Goal: Task Accomplishment & Management: Manage account settings

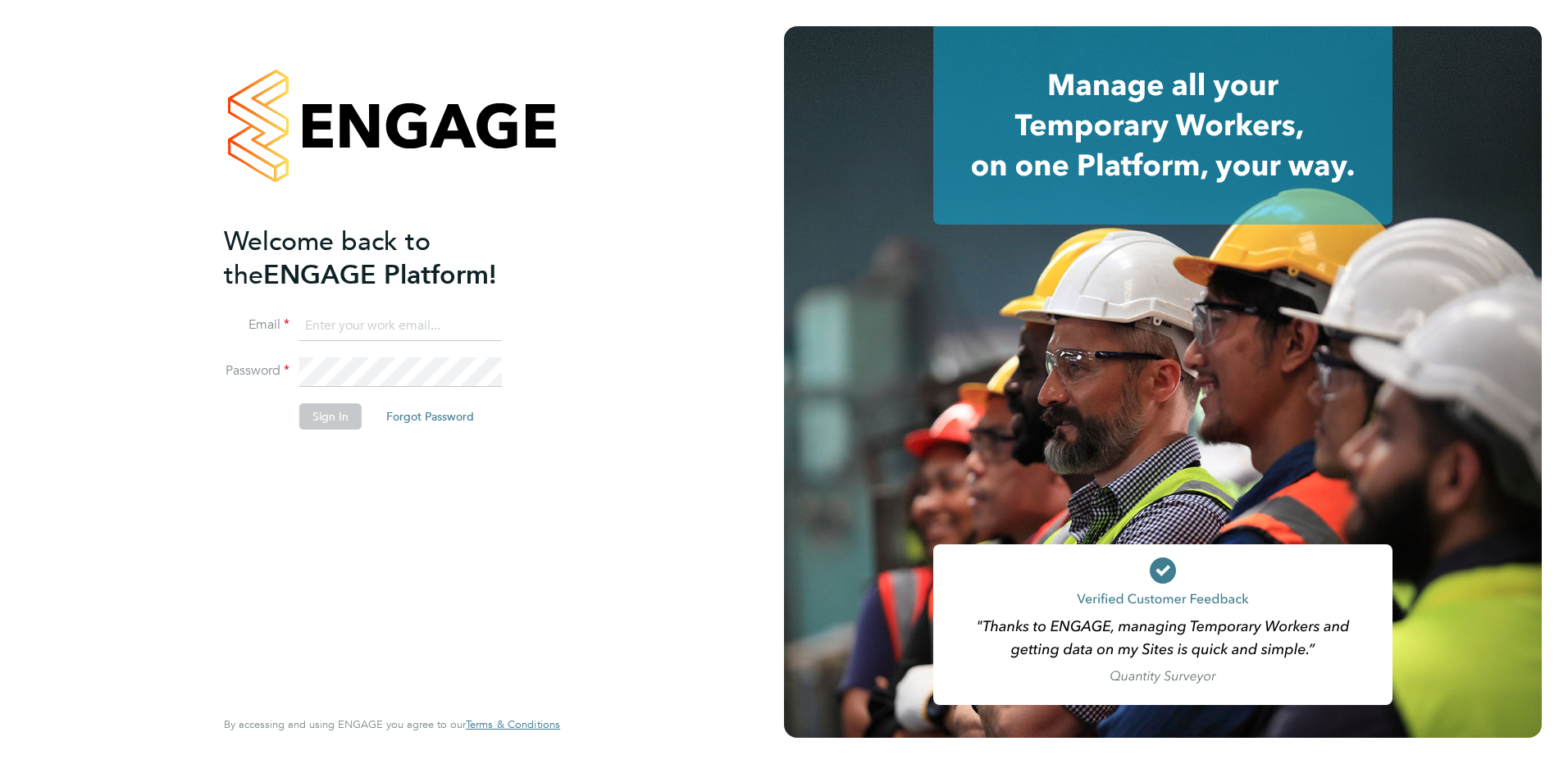
type input "jodie@jtrecruit.co.uk"
click at [321, 418] on button "Sign In" at bounding box center [330, 416] width 62 height 26
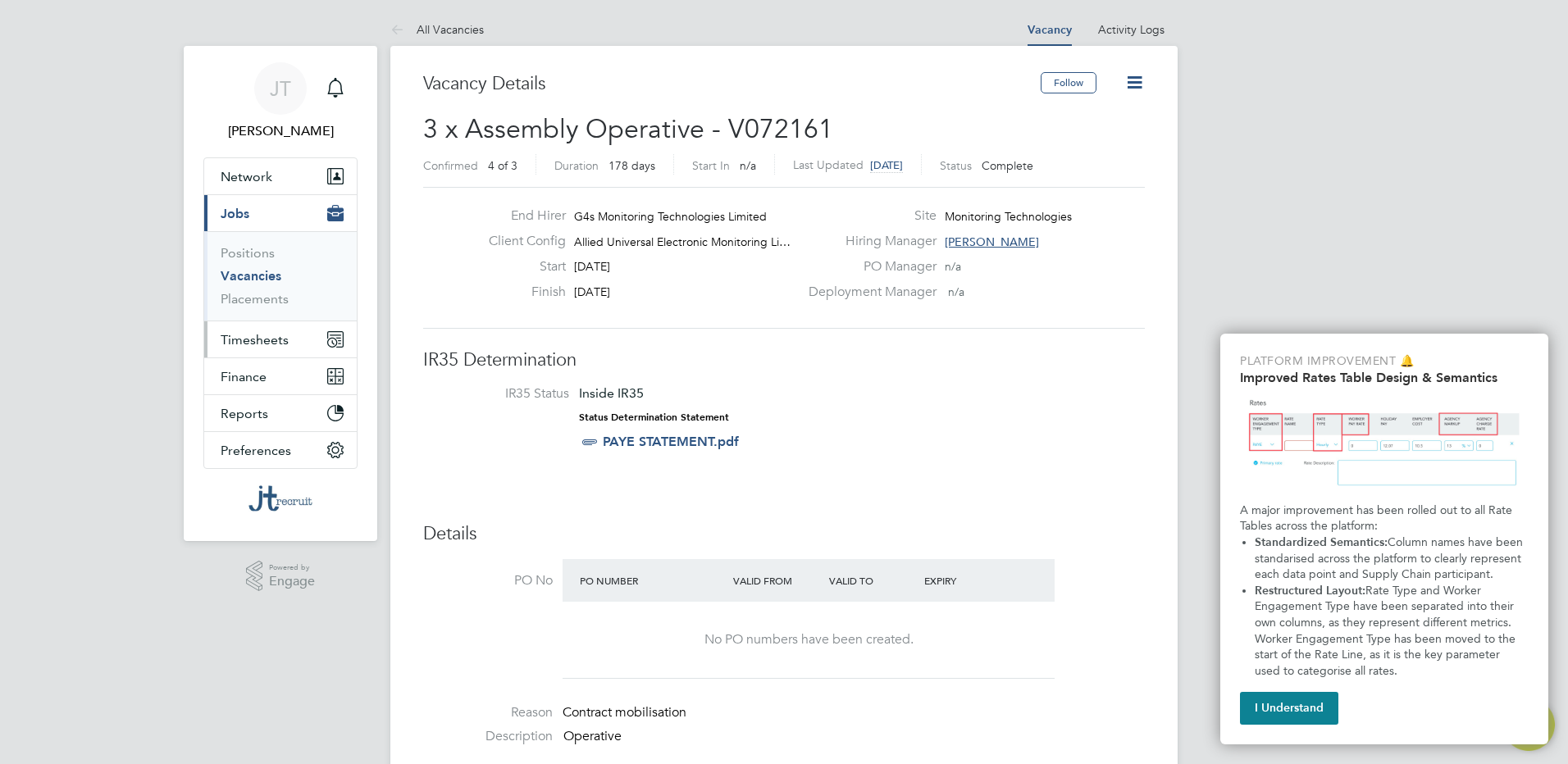
click at [249, 339] on span "Timesheets" at bounding box center [254, 340] width 68 height 16
click at [1141, 78] on icon at bounding box center [1134, 82] width 20 height 20
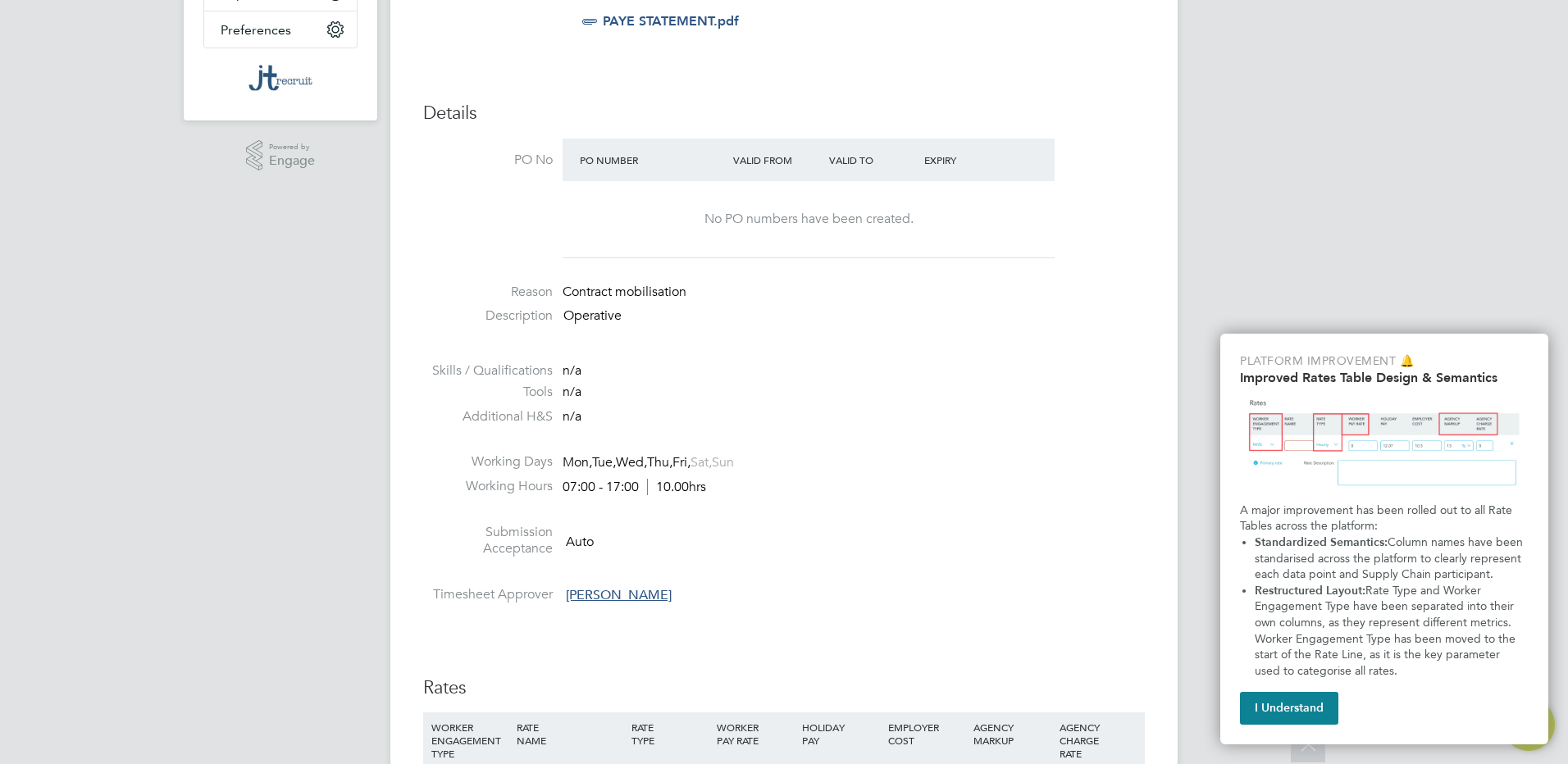
scroll to position [11, 0]
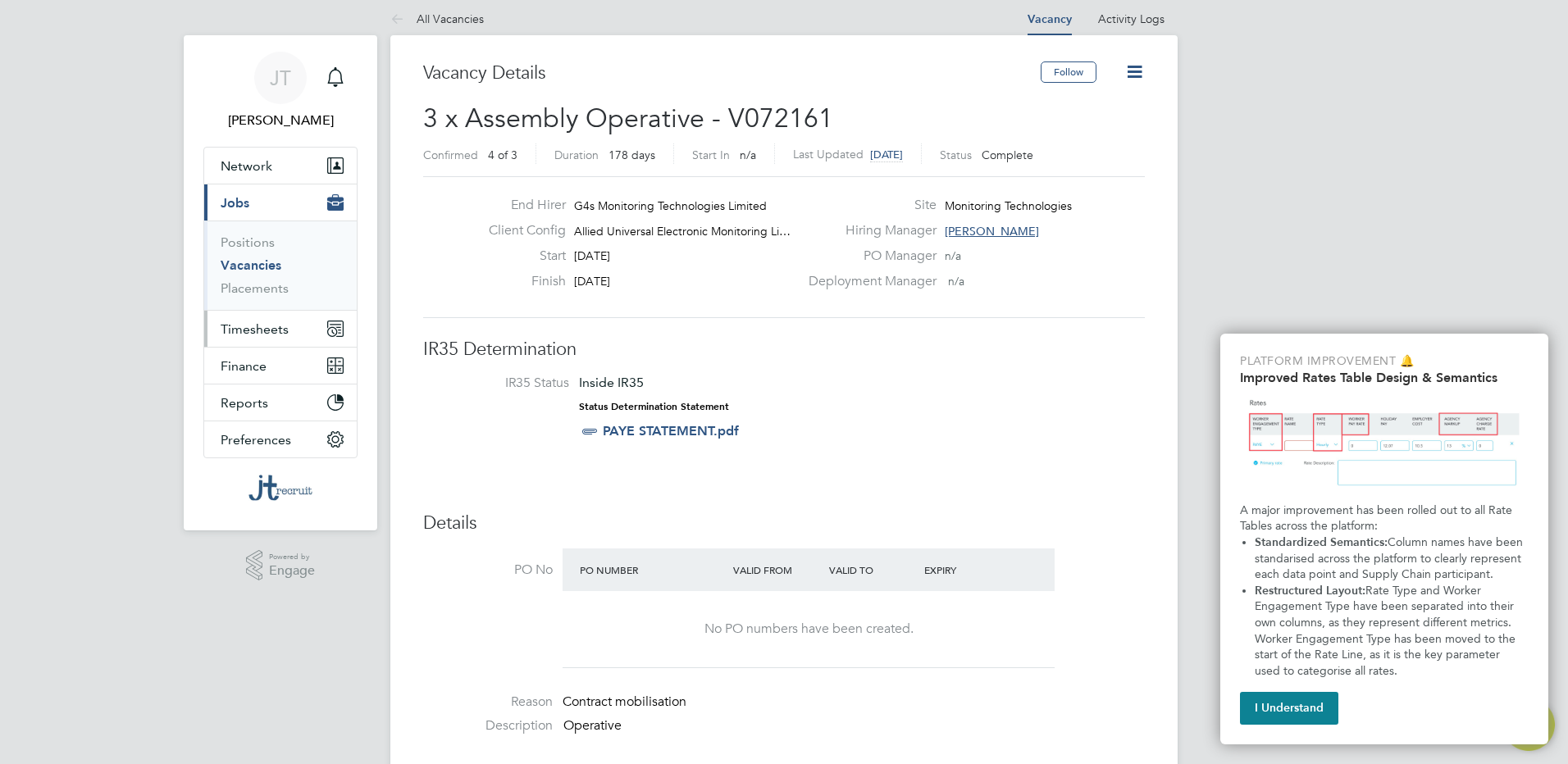
click at [264, 331] on span "Timesheets" at bounding box center [254, 329] width 68 height 16
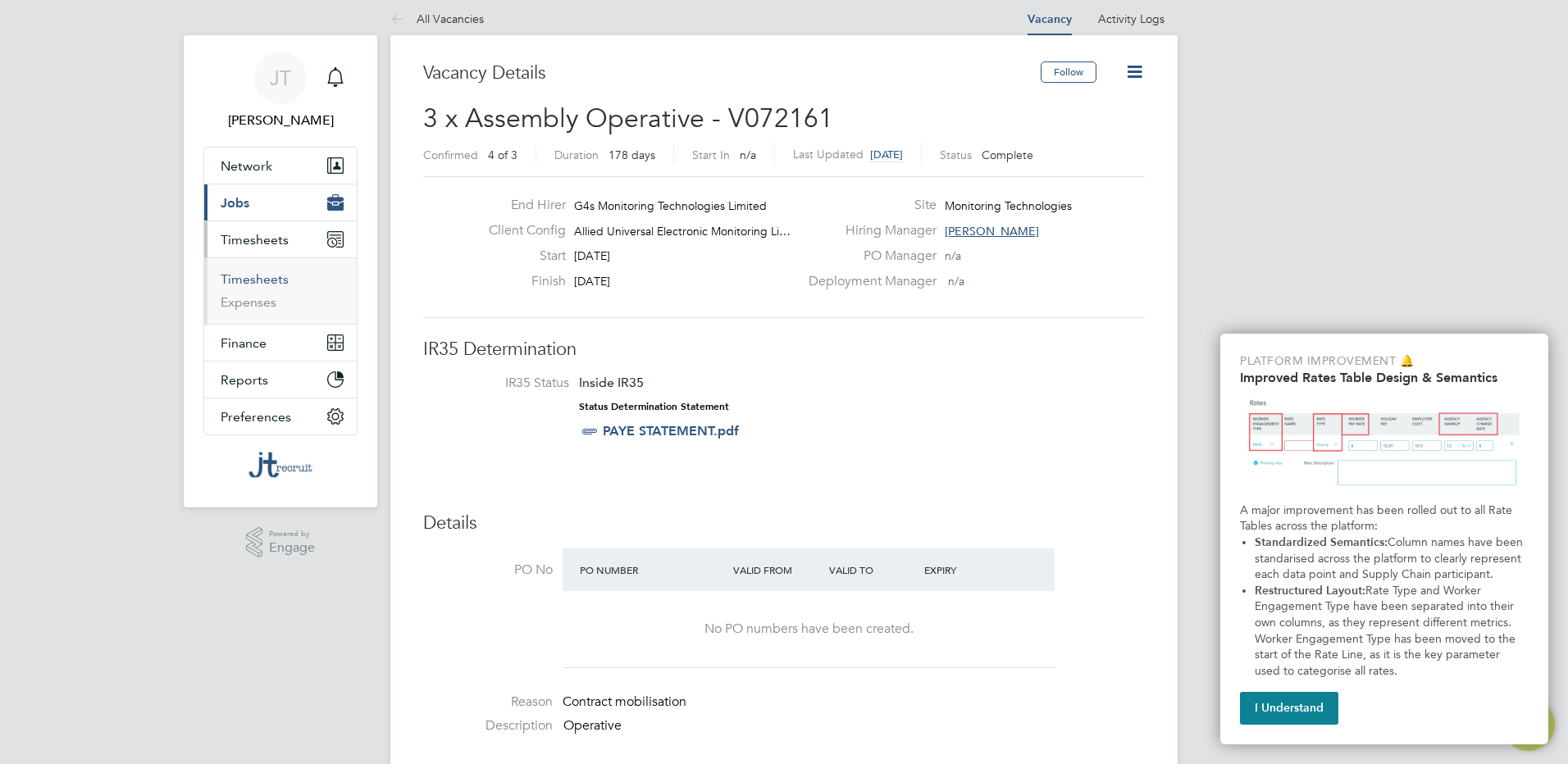
click at [265, 279] on link "Timesheets" at bounding box center [254, 279] width 68 height 16
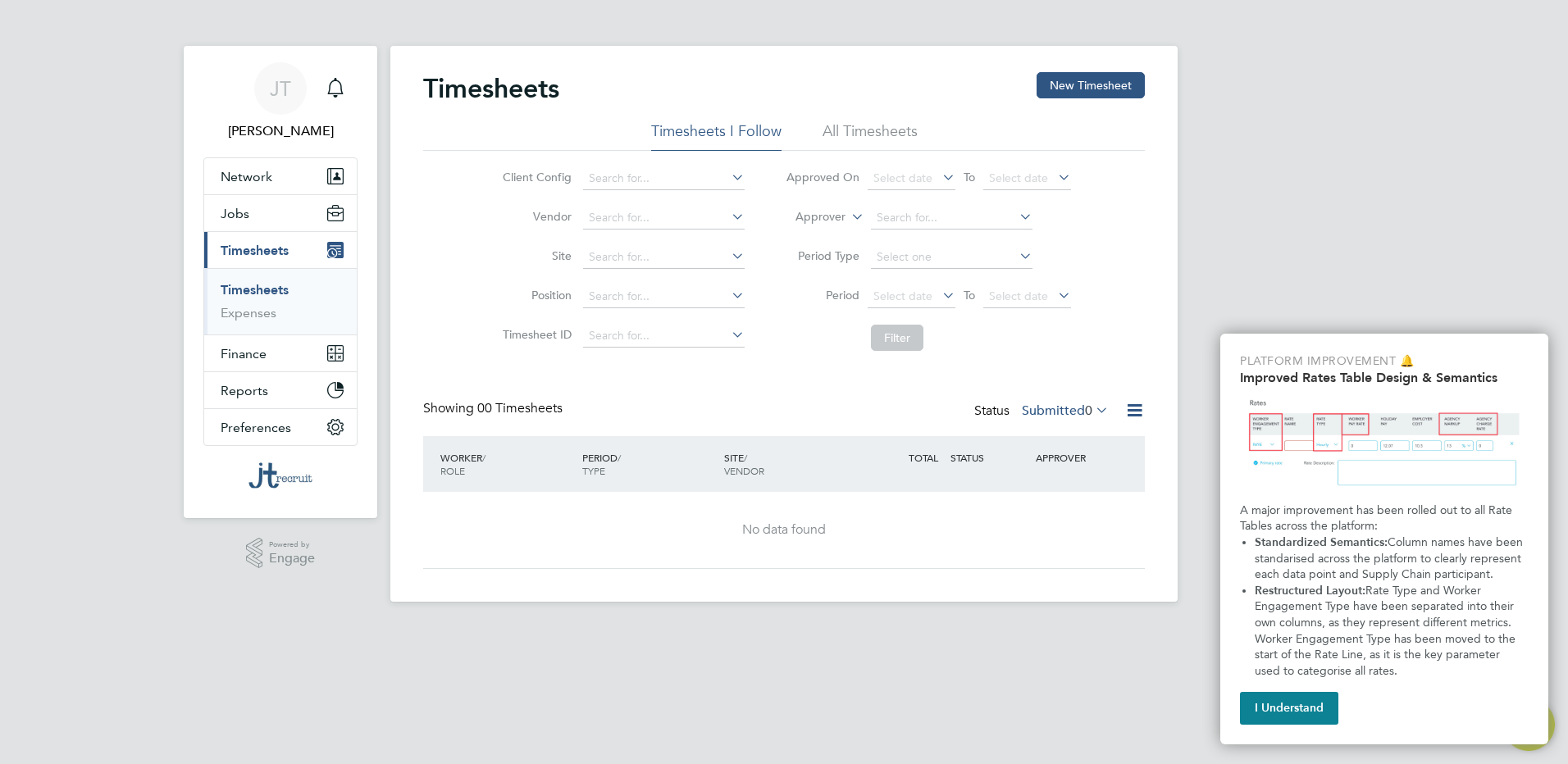
click at [842, 134] on li "All Timesheets" at bounding box center [870, 136] width 95 height 29
click at [728, 185] on icon at bounding box center [728, 177] width 0 height 23
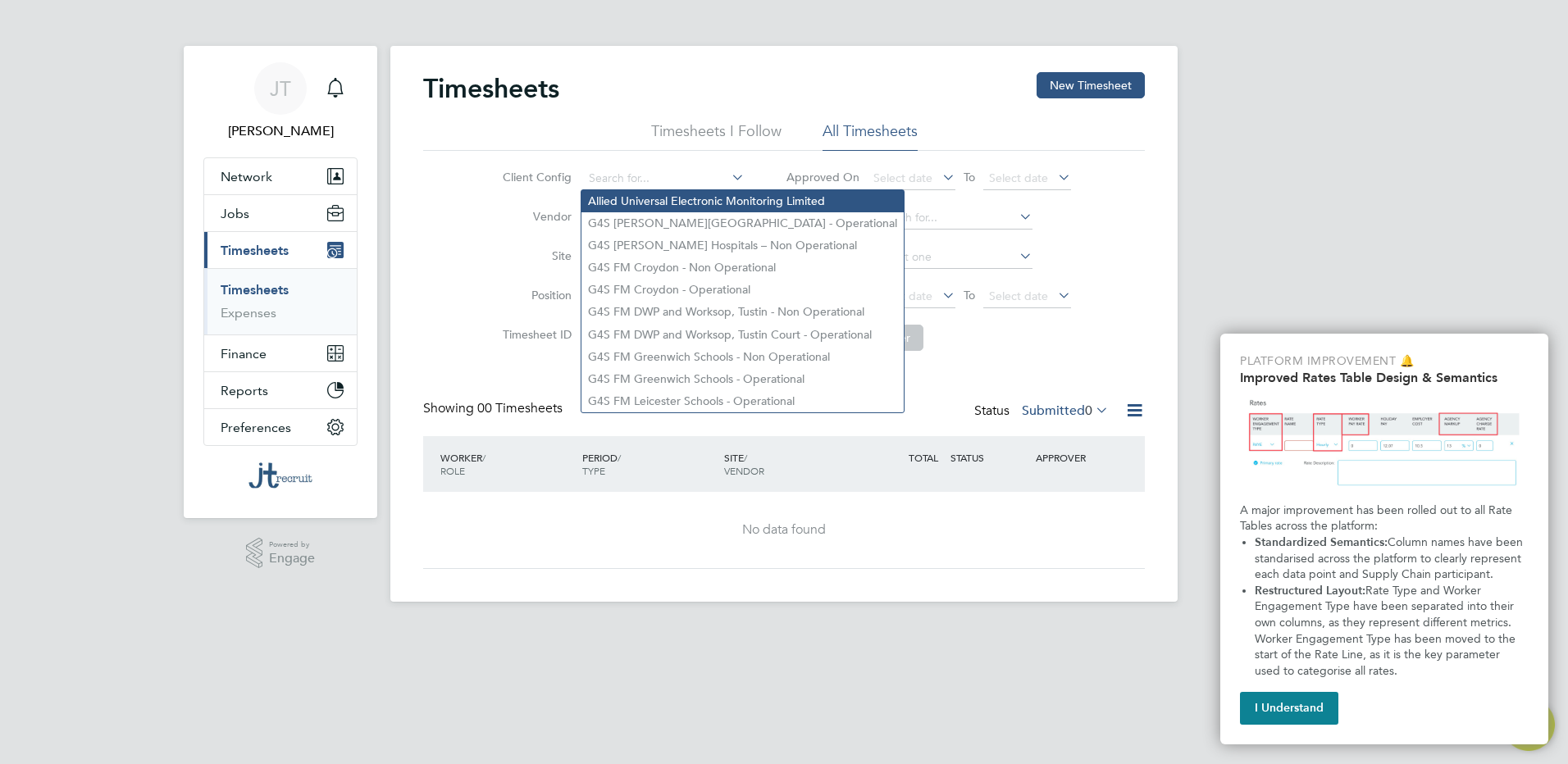
click at [763, 198] on li "Allied Universal Electronic Monitoring Limited" at bounding box center [742, 201] width 322 height 22
type input "Allied Universal Electronic Monitoring Limited"
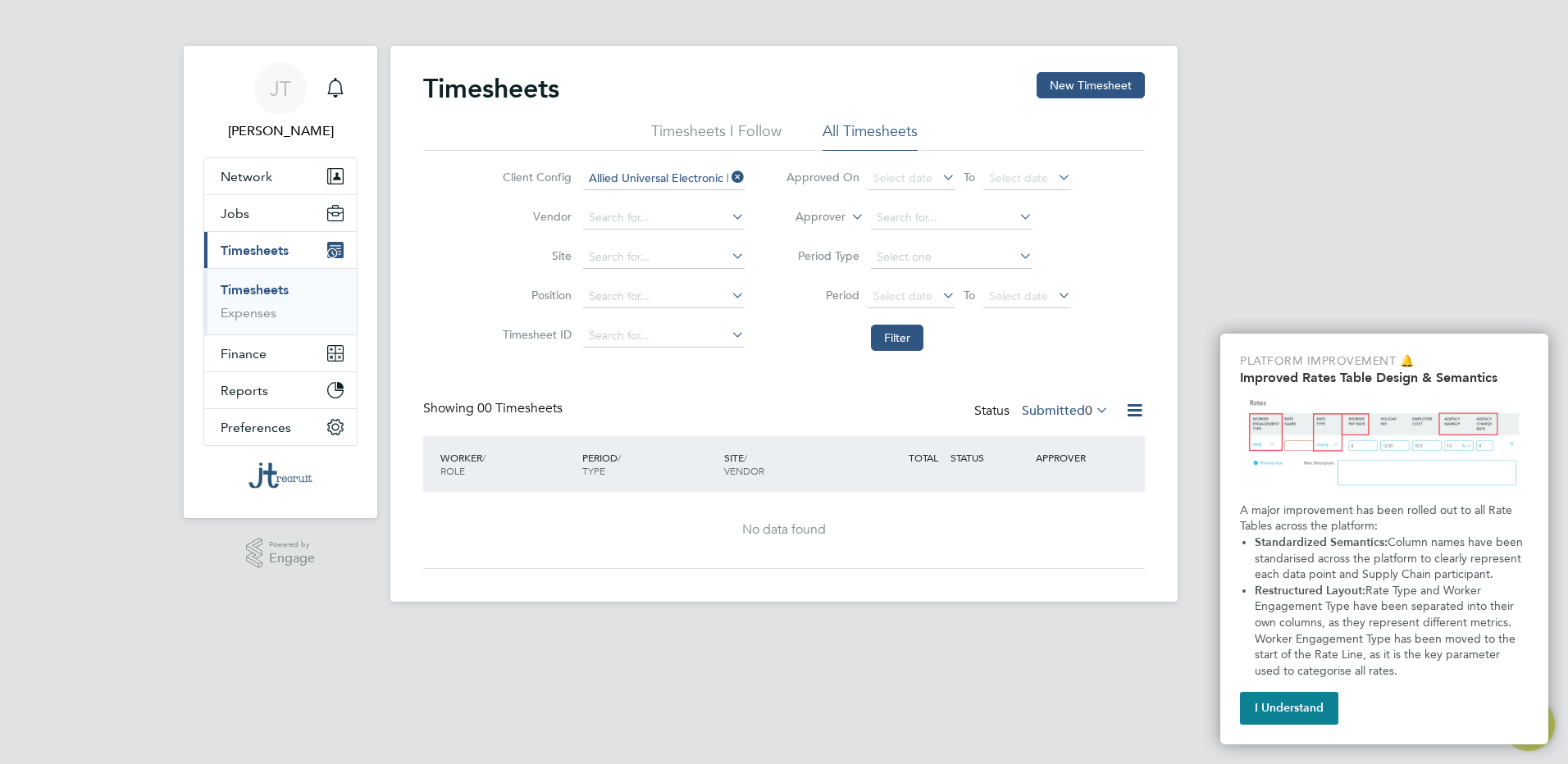
click at [924, 336] on li "Filter" at bounding box center [928, 337] width 326 height 43
click at [891, 331] on button "Filter" at bounding box center [897, 337] width 53 height 26
click at [728, 212] on icon at bounding box center [728, 216] width 0 height 23
click at [735, 244] on li "Site" at bounding box center [621, 257] width 288 height 39
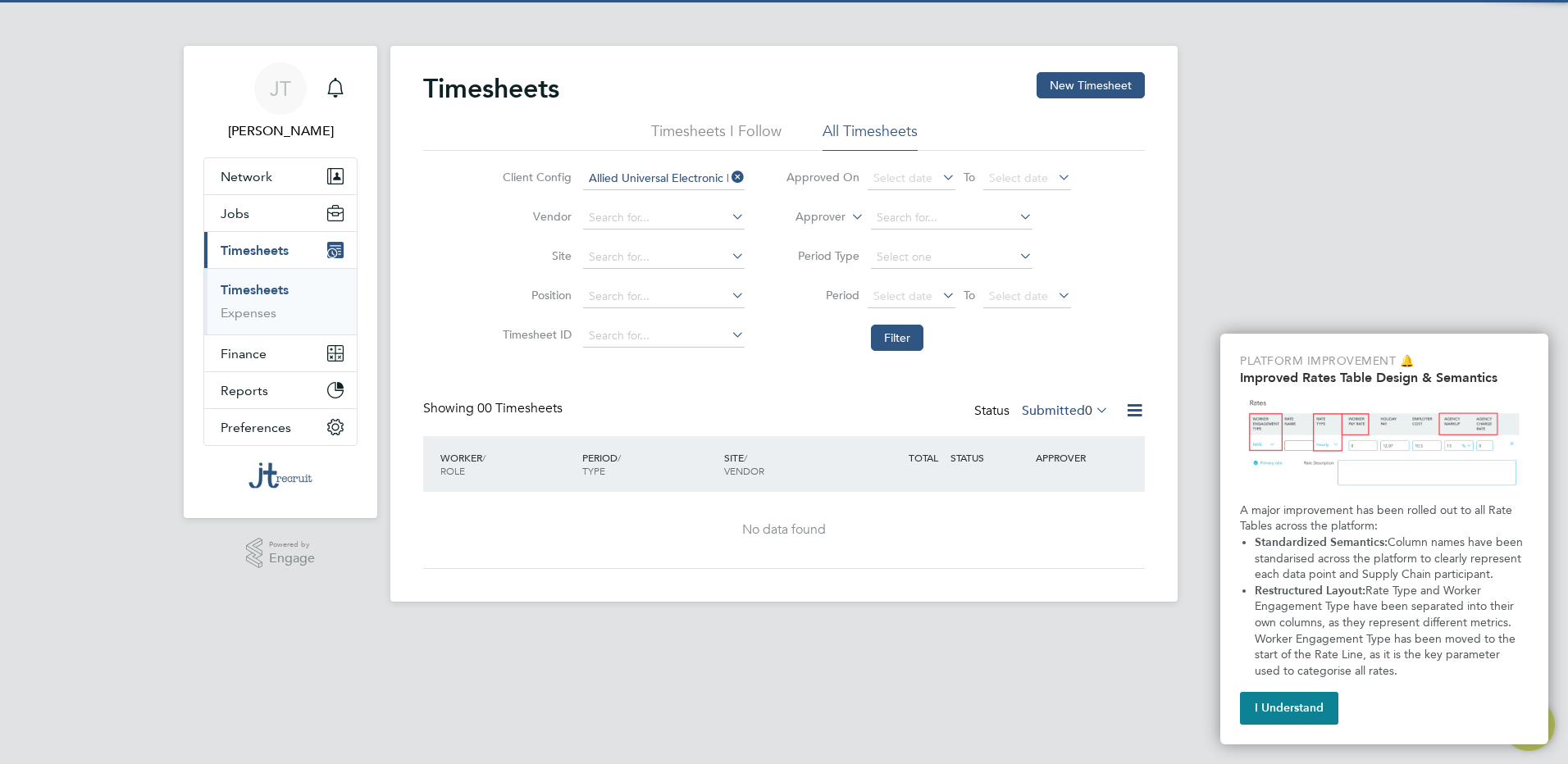
click at [728, 252] on icon at bounding box center [728, 255] width 0 height 23
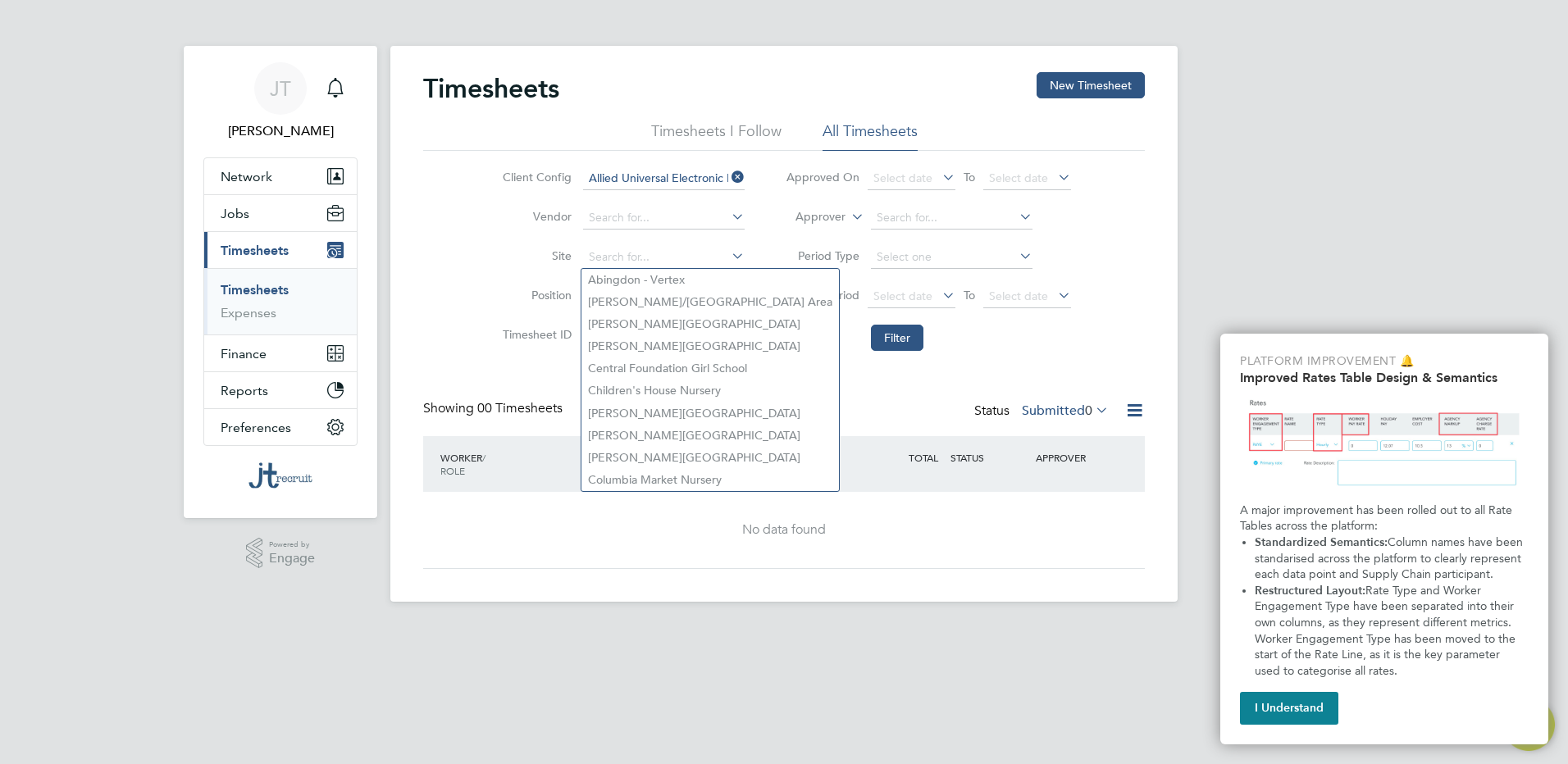
click at [1275, 324] on div "[PERSON_NAME] [PERSON_NAME] Notifications Applications: Network Team Members Bu…" at bounding box center [784, 314] width 1568 height 628
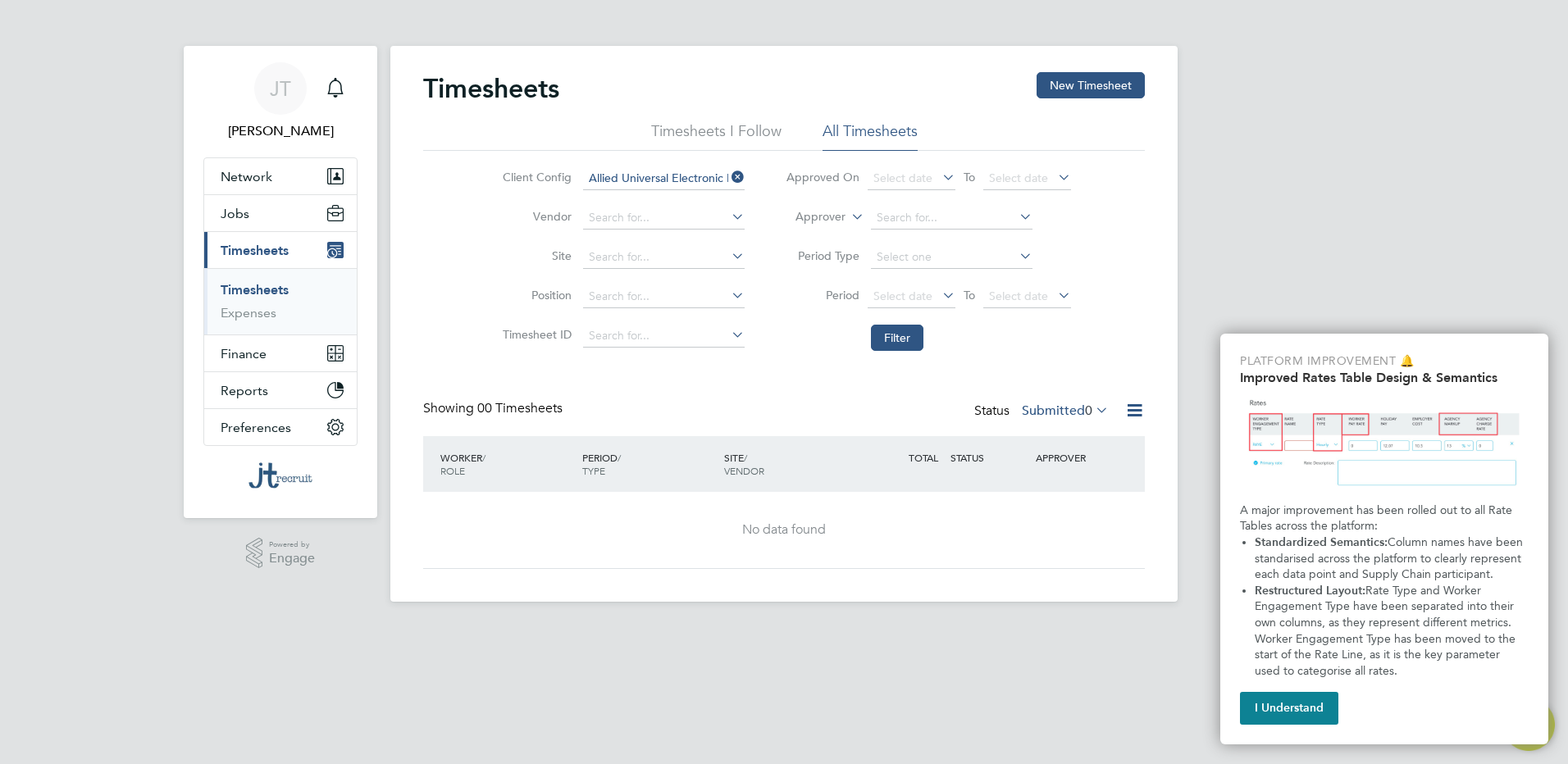
click at [728, 177] on icon at bounding box center [728, 177] width 0 height 23
click at [938, 173] on icon at bounding box center [938, 177] width 0 height 23
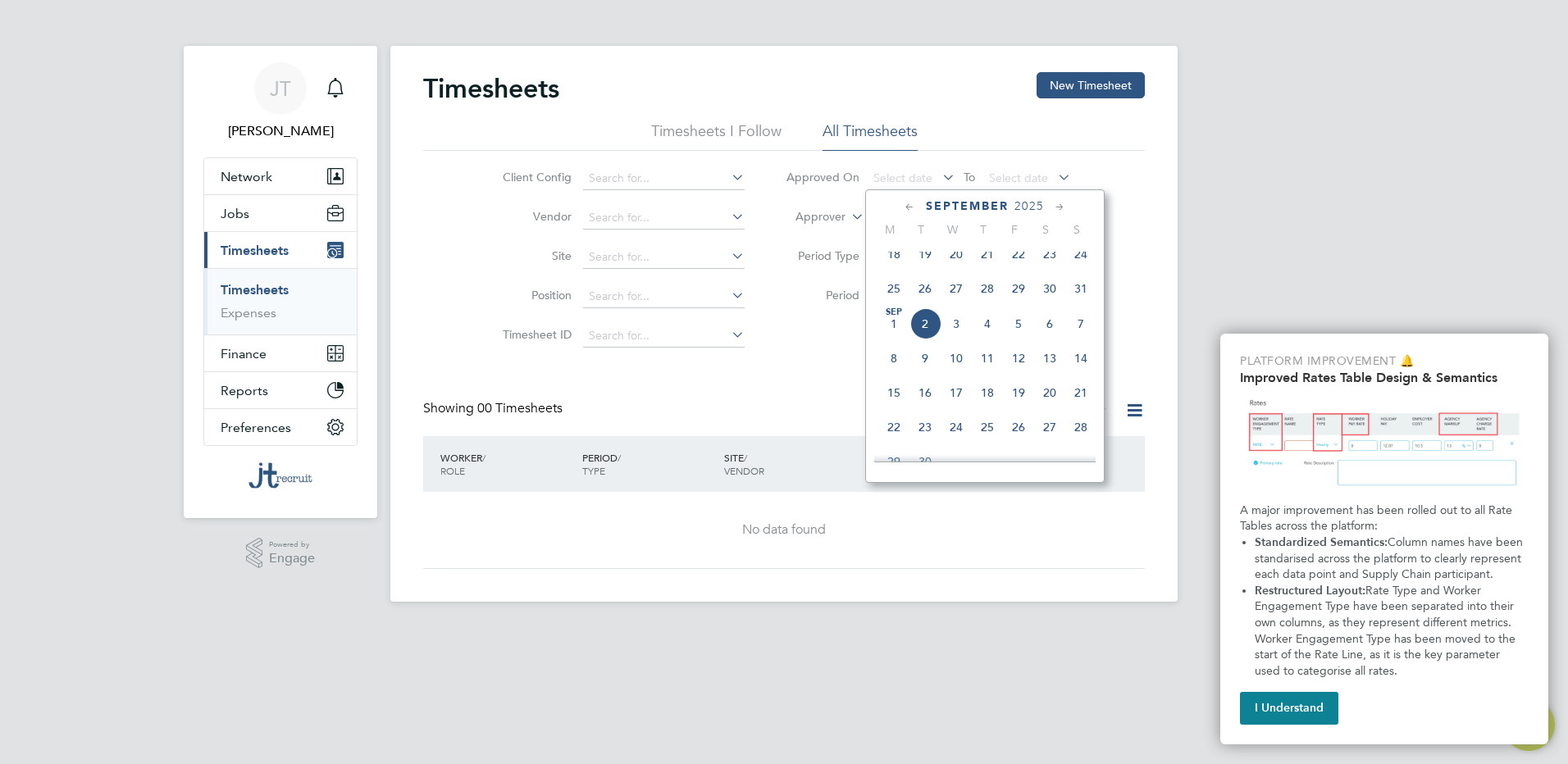
click at [938, 173] on icon at bounding box center [938, 177] width 0 height 23
click at [1203, 248] on div "[PERSON_NAME] [PERSON_NAME] Notifications Applications: Network Team Members Bu…" at bounding box center [784, 314] width 1568 height 628
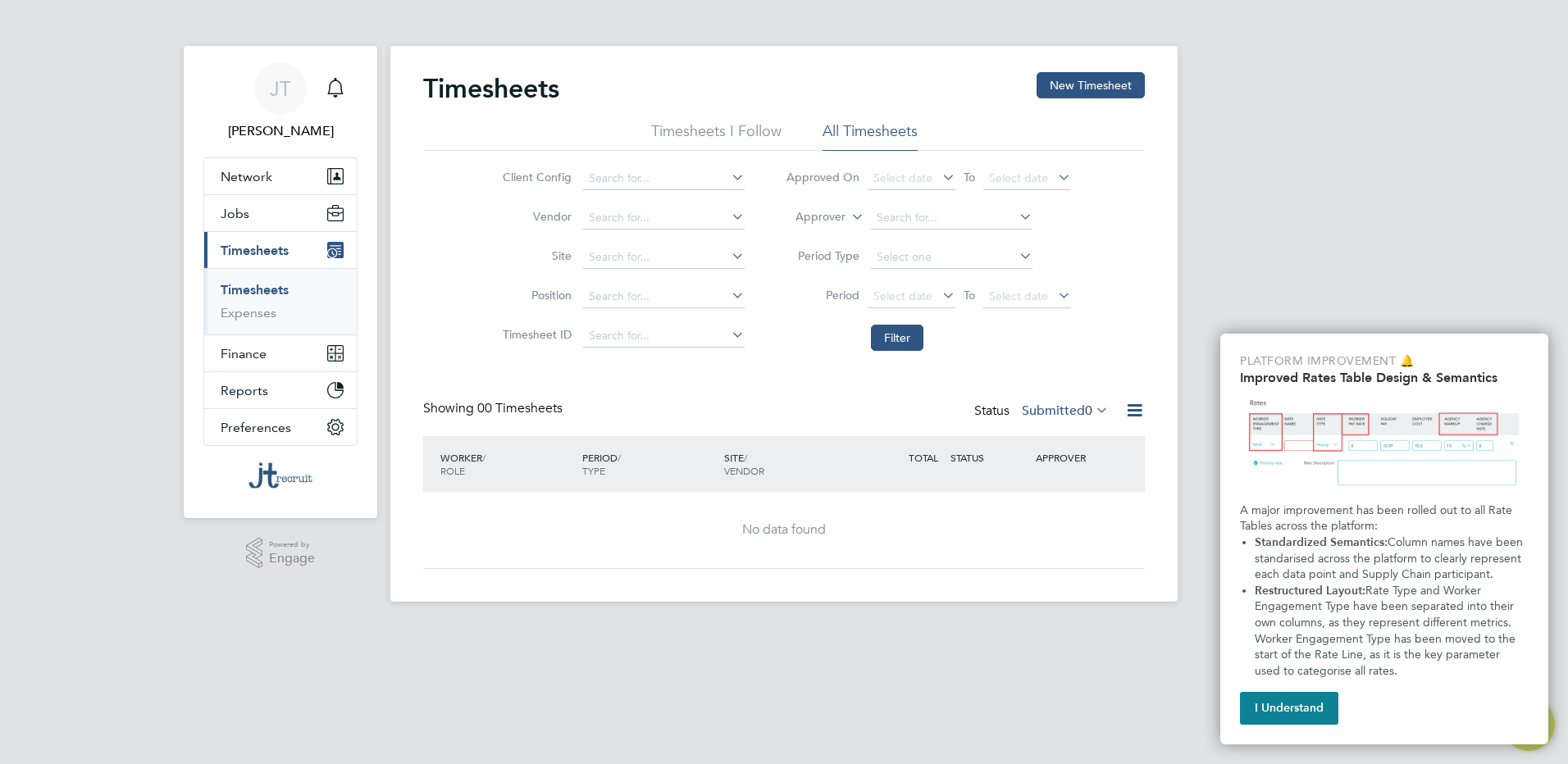
click at [264, 299] on li "Timesheets" at bounding box center [281, 293] width 123 height 23
drag, startPoint x: 264, startPoint y: 298, endPoint x: 262, endPoint y: 287, distance: 11.2
click at [262, 294] on li "Timesheets" at bounding box center [281, 293] width 123 height 23
click at [262, 286] on link "Timesheets" at bounding box center [254, 290] width 68 height 16
click at [1144, 404] on icon at bounding box center [1134, 410] width 20 height 20
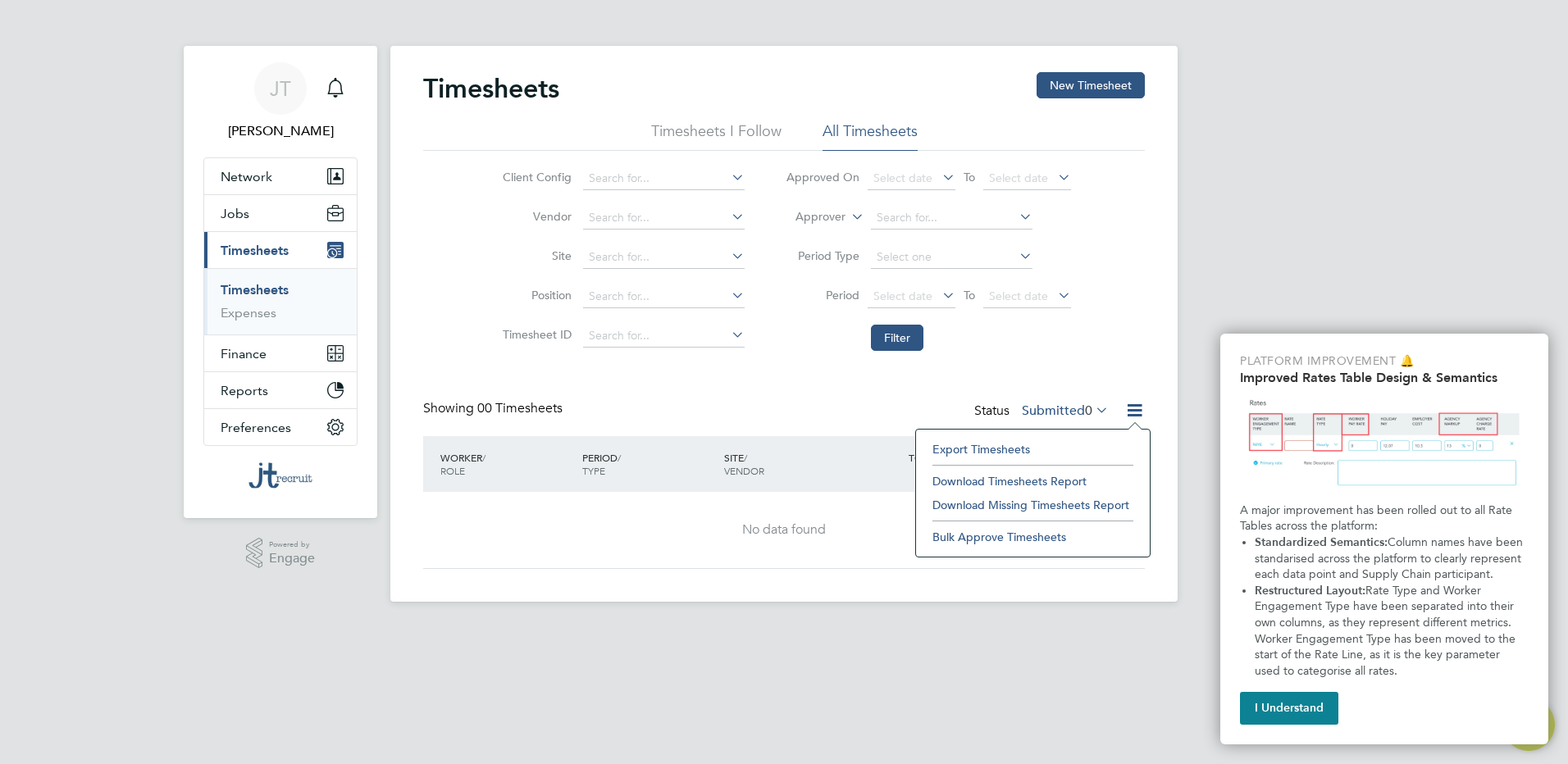
click at [1226, 267] on div "[PERSON_NAME] [PERSON_NAME] Notifications Applications: Network Team Members Bu…" at bounding box center [784, 314] width 1568 height 628
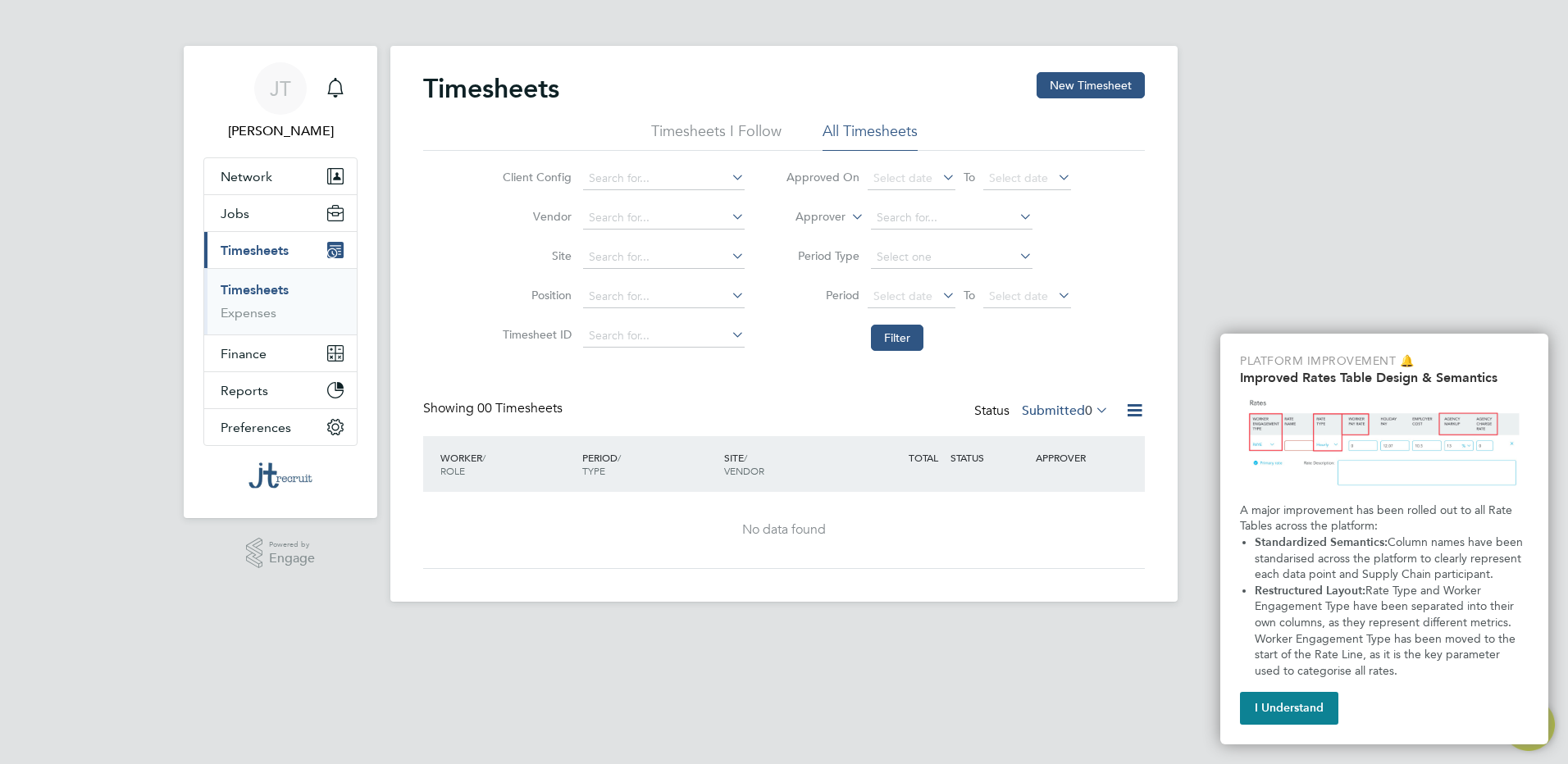
click at [1070, 411] on label "Submitted 0" at bounding box center [1065, 411] width 87 height 17
click at [1065, 466] on li "Saved" at bounding box center [1050, 462] width 75 height 23
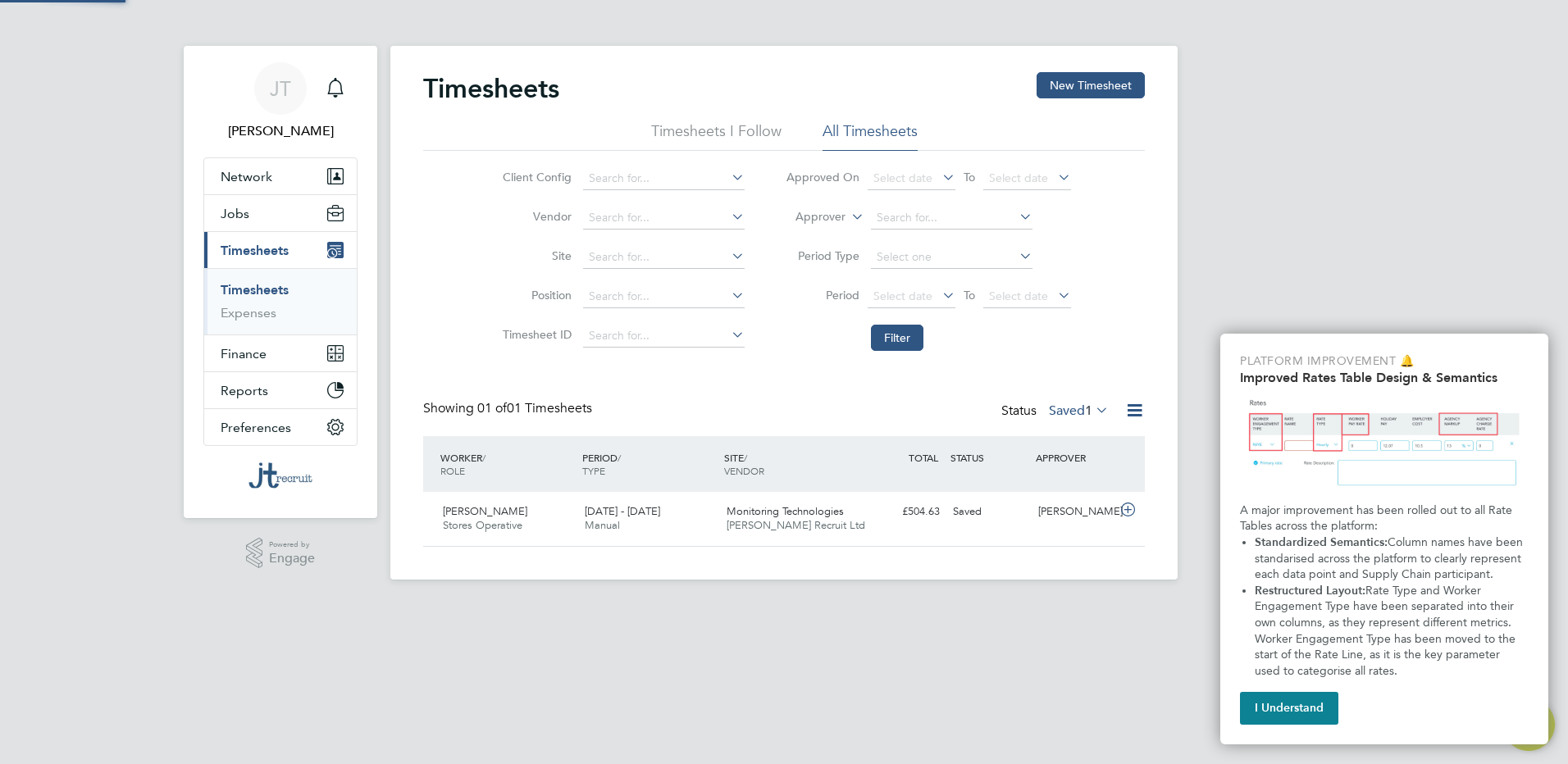
scroll to position [42, 142]
click at [476, 507] on span "[PERSON_NAME]" at bounding box center [485, 510] width 85 height 14
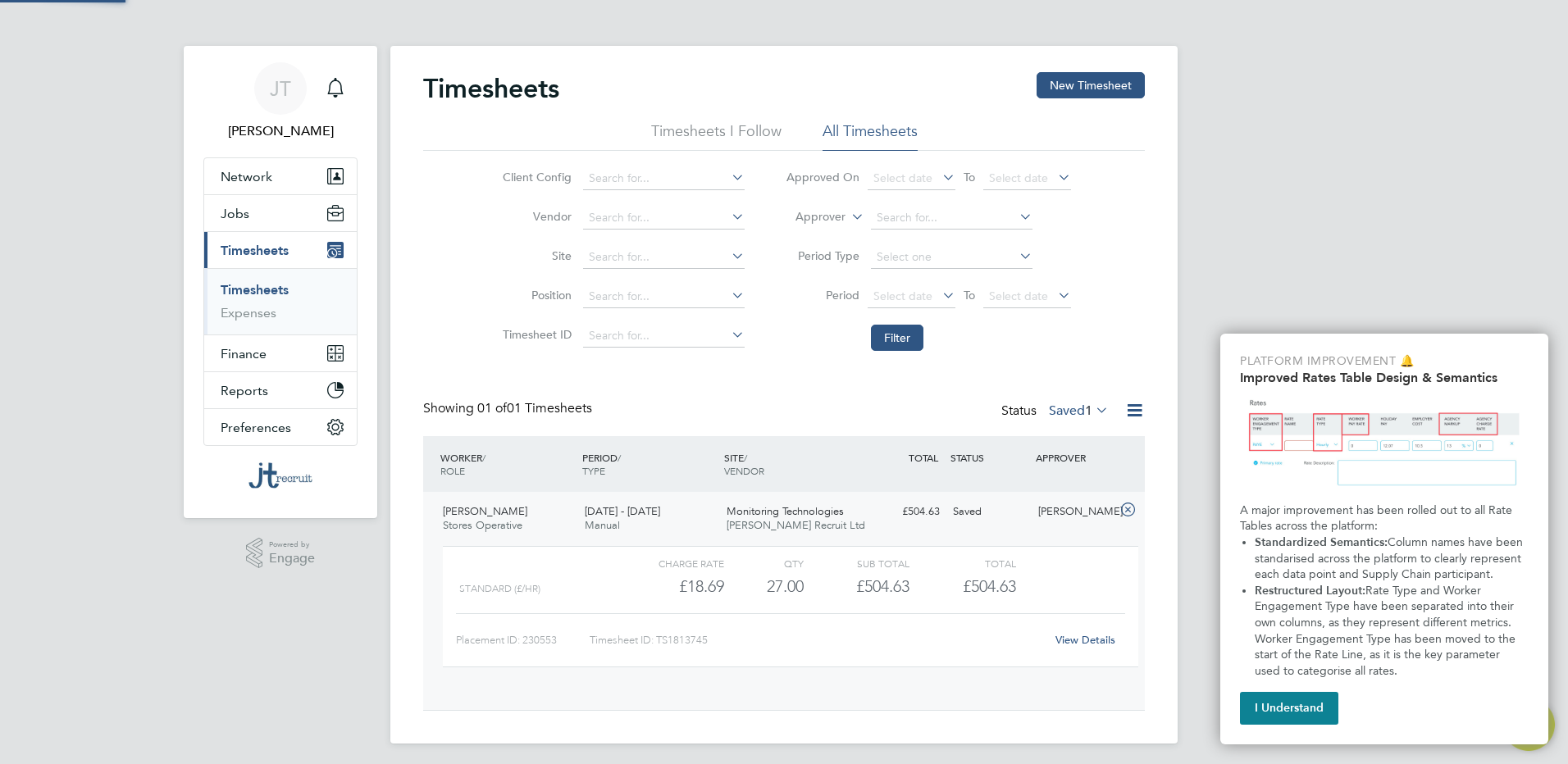
scroll to position [28, 160]
click at [537, 512] on div "[PERSON_NAME] Stores Operative [DATE] - [DATE]" at bounding box center [506, 518] width 141 height 41
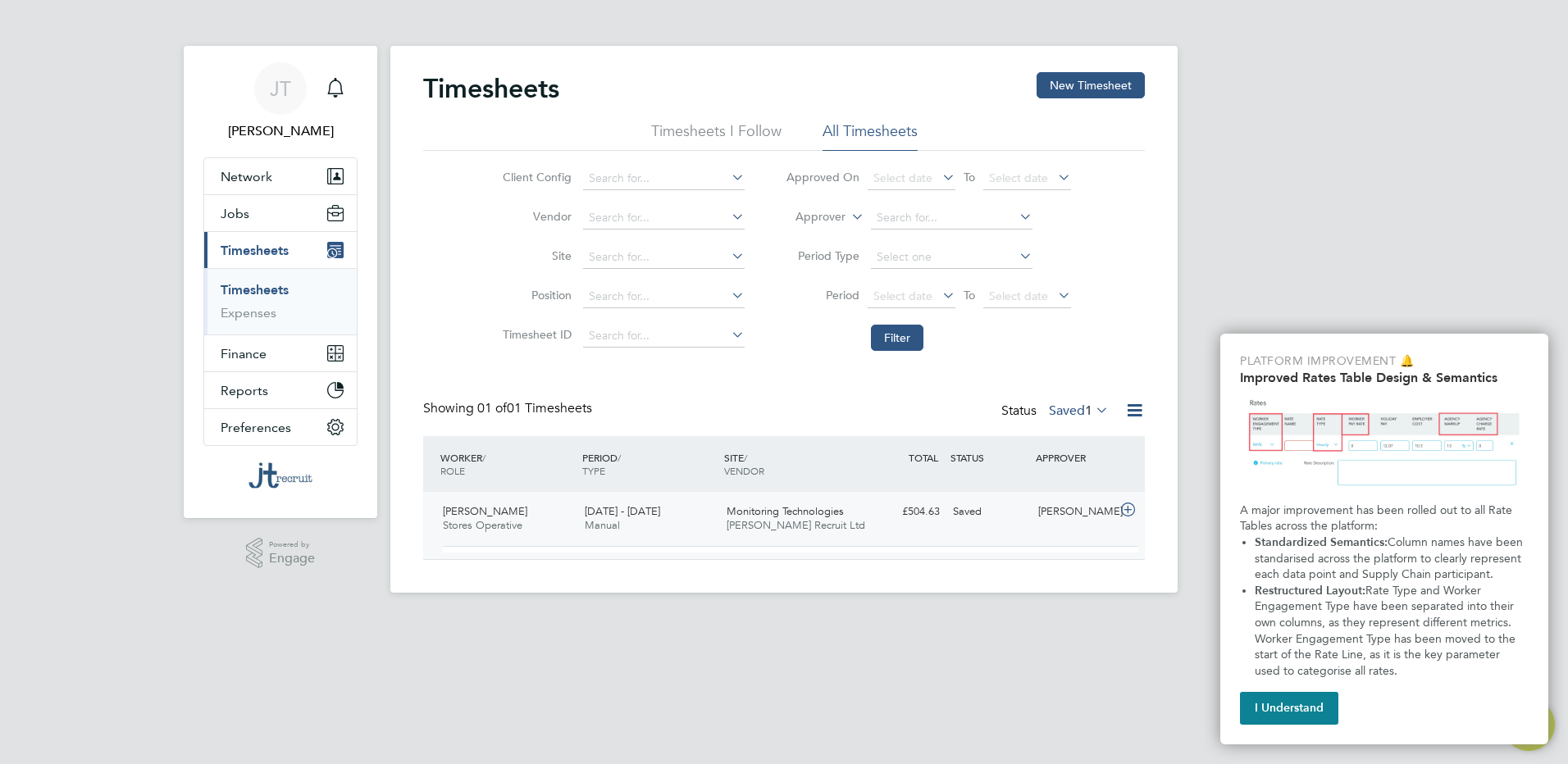
click at [450, 513] on span "[PERSON_NAME]" at bounding box center [485, 510] width 85 height 14
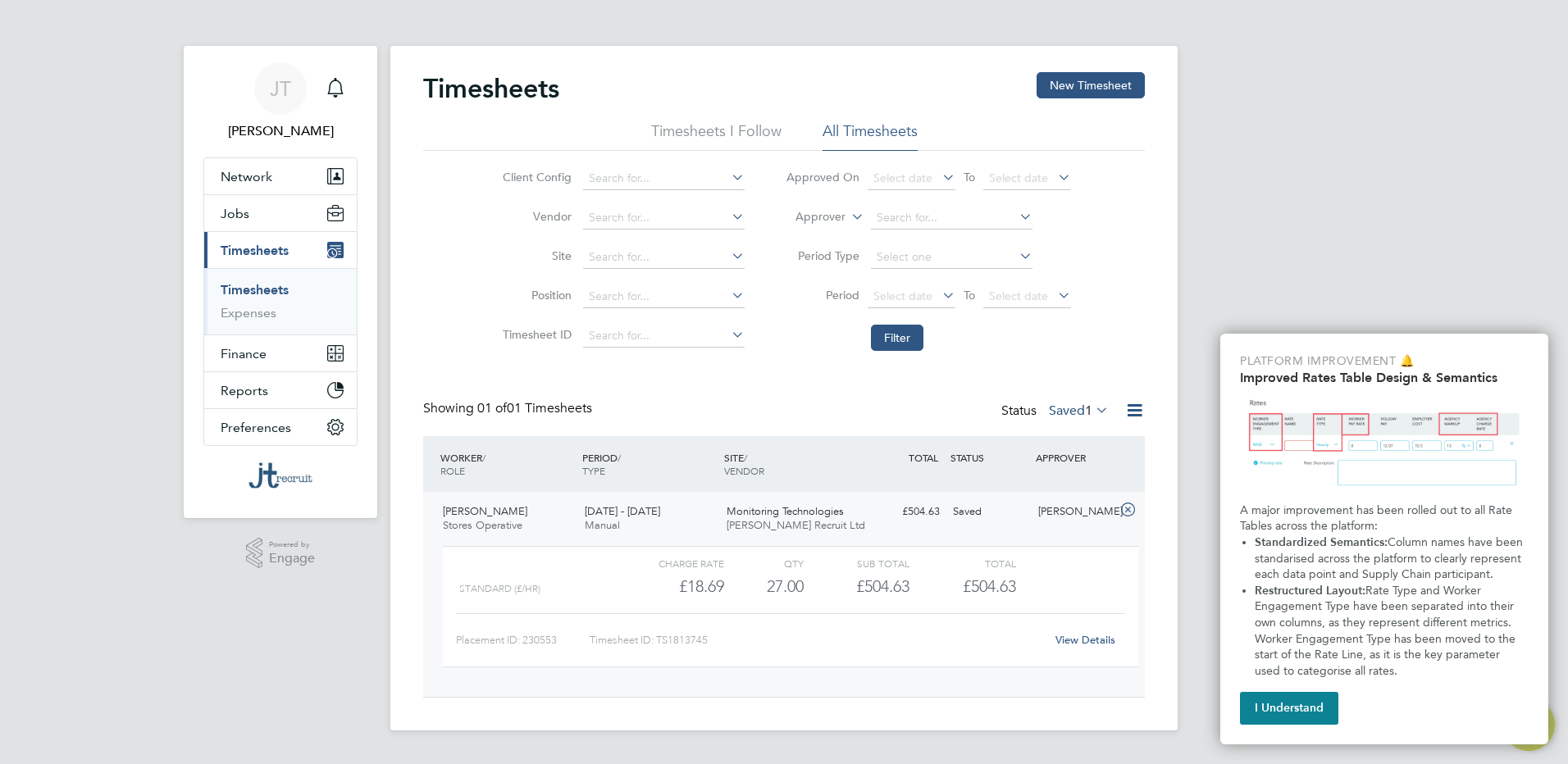
click at [616, 521] on span "Manual" at bounding box center [602, 525] width 35 height 14
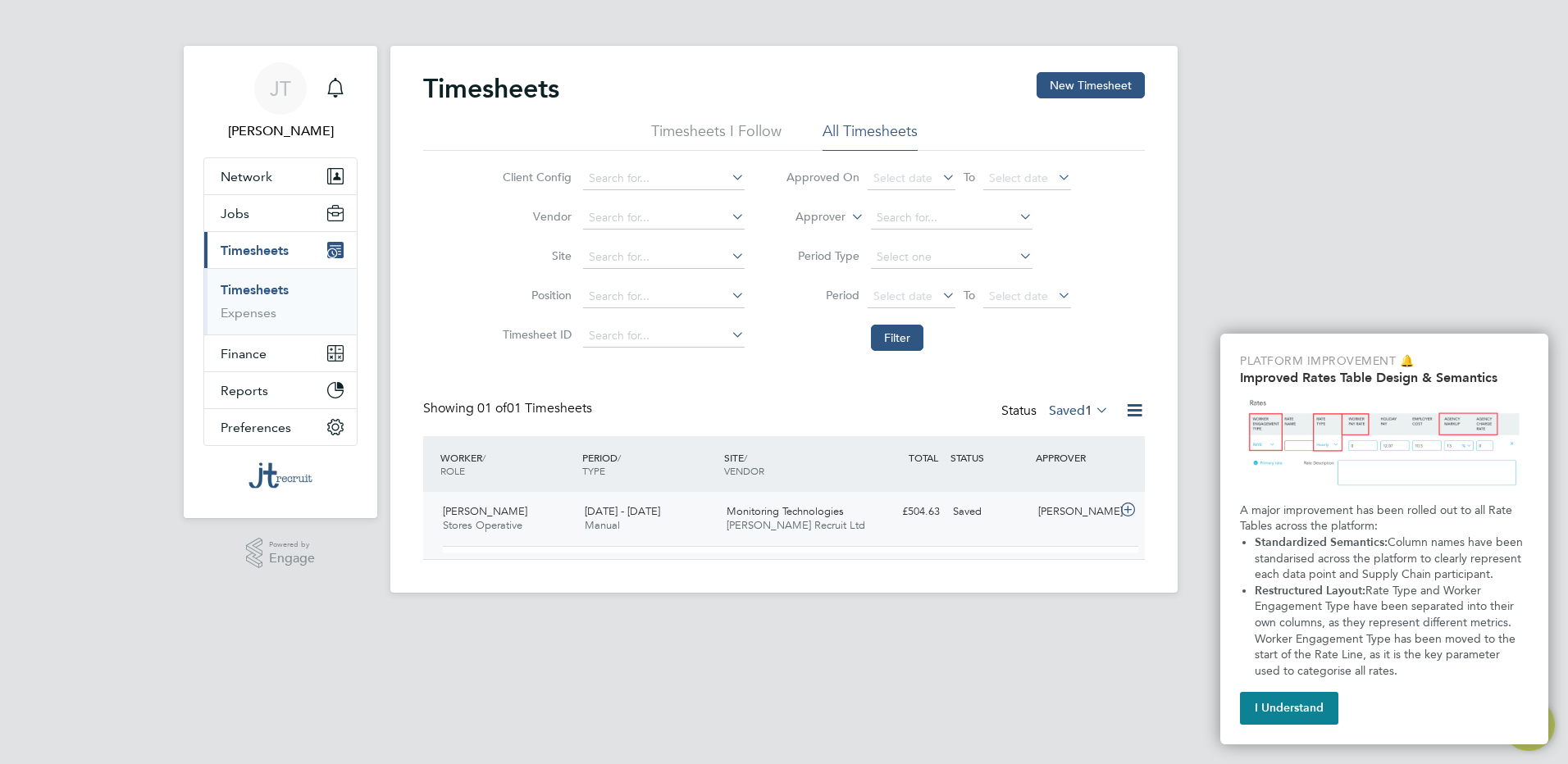
drag, startPoint x: 612, startPoint y: 512, endPoint x: 729, endPoint y: 511, distance: 117.0
click at [613, 512] on span "[DATE] - [DATE]" at bounding box center [622, 510] width 75 height 14
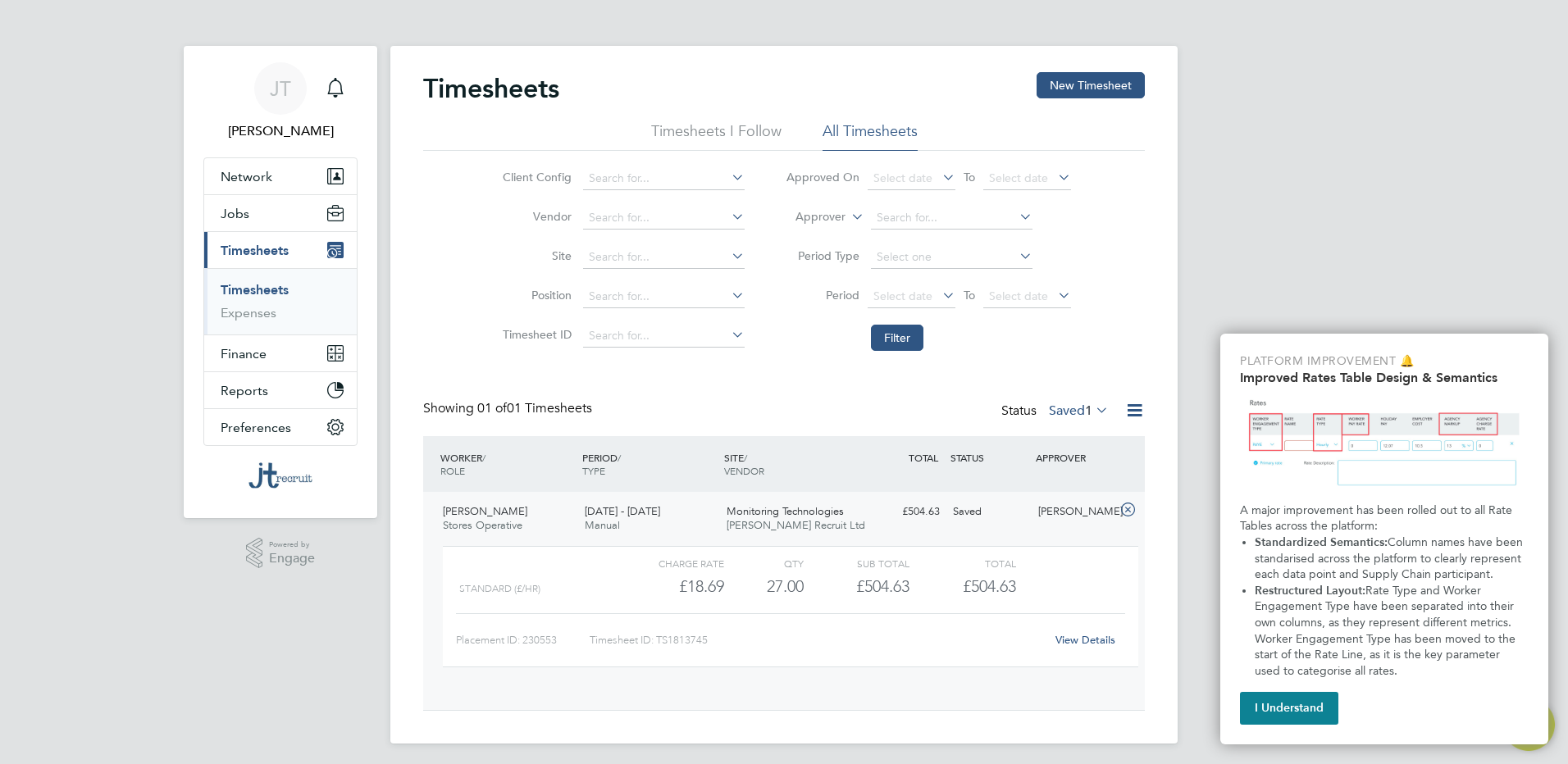
click at [763, 511] on span "Monitoring Technologies" at bounding box center [785, 510] width 117 height 14
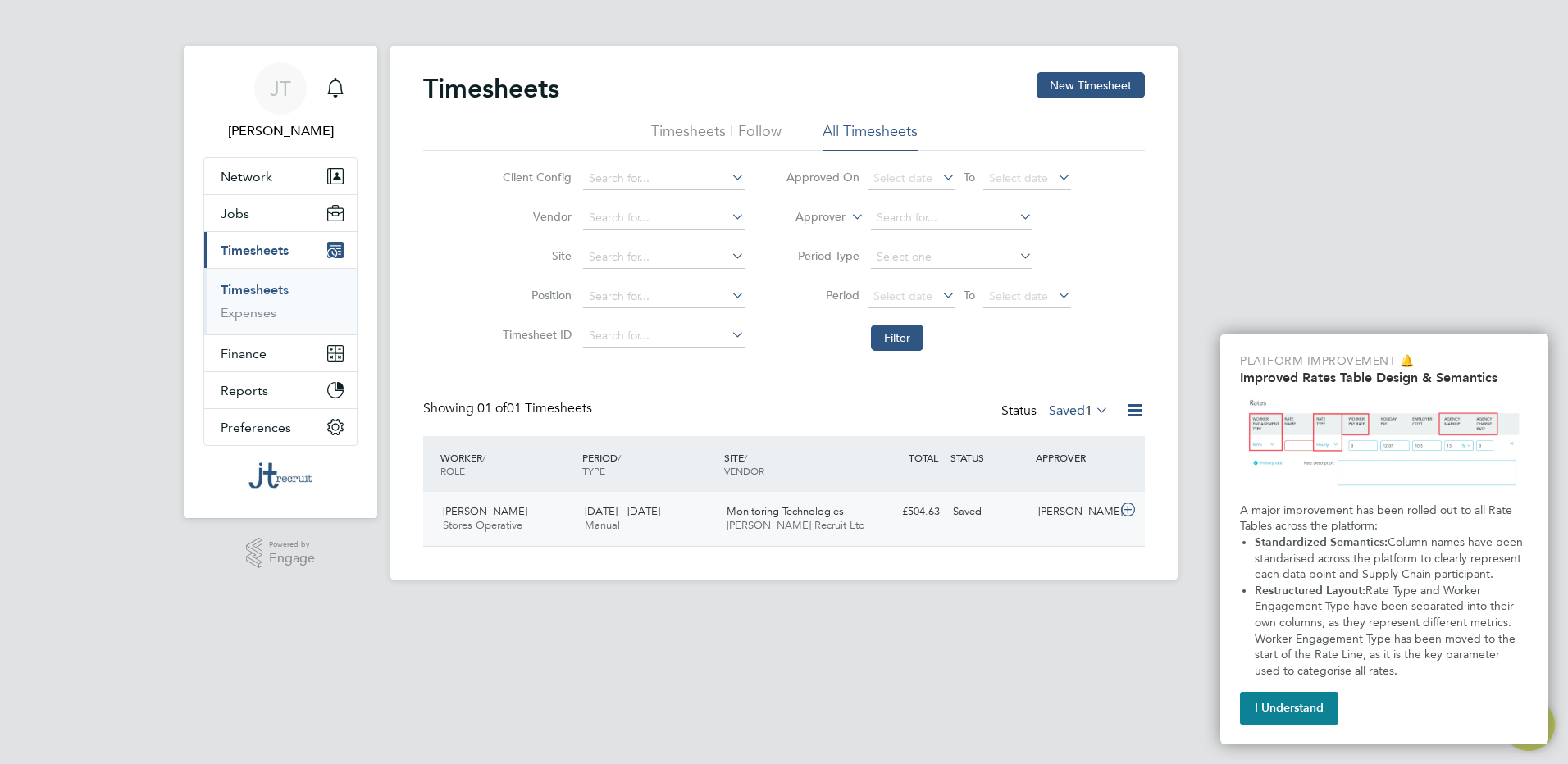
click at [909, 500] on div "£504.63 Saved" at bounding box center [903, 511] width 85 height 27
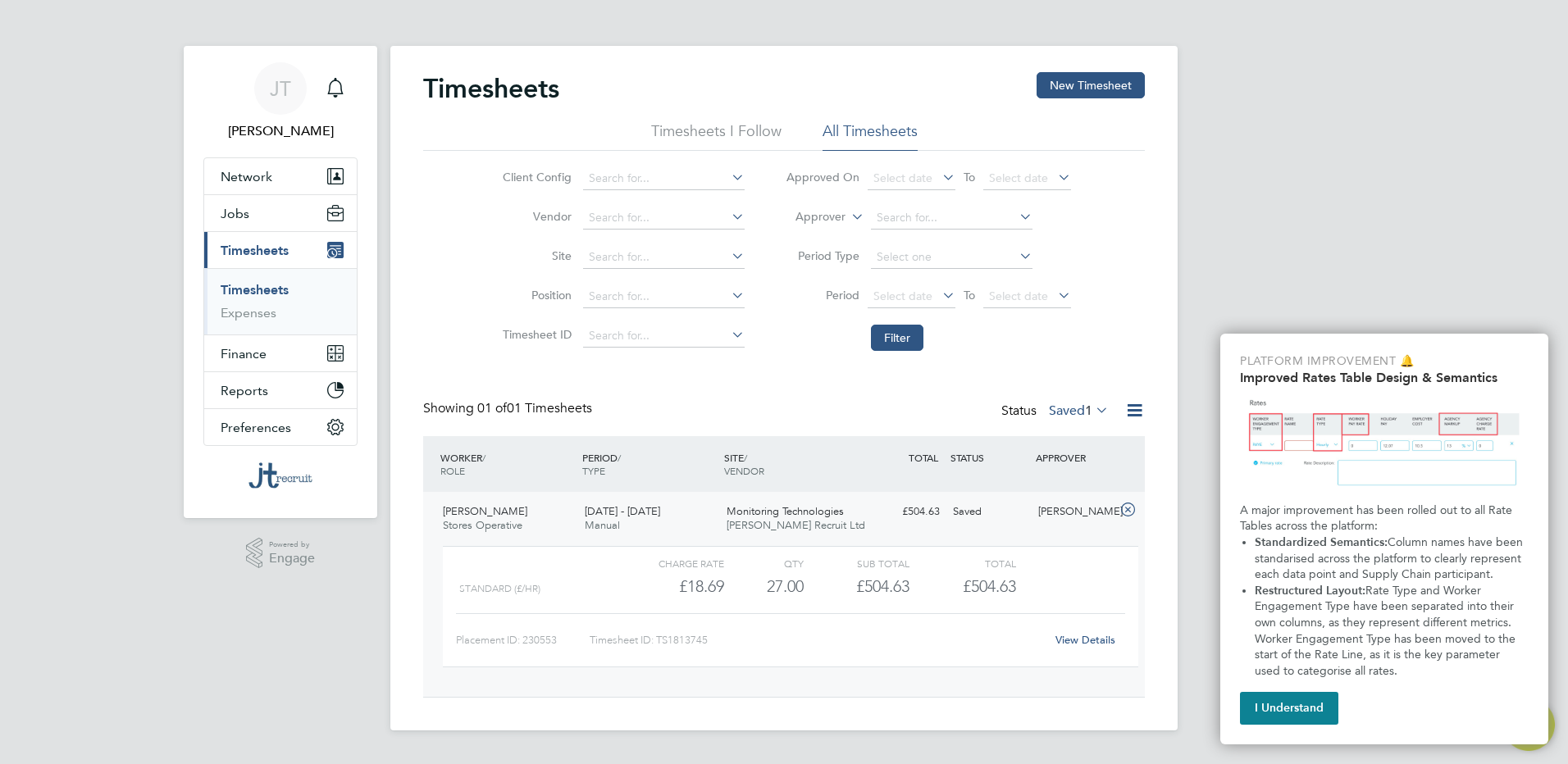
click at [1054, 507] on div "[PERSON_NAME]" at bounding box center [1074, 511] width 85 height 27
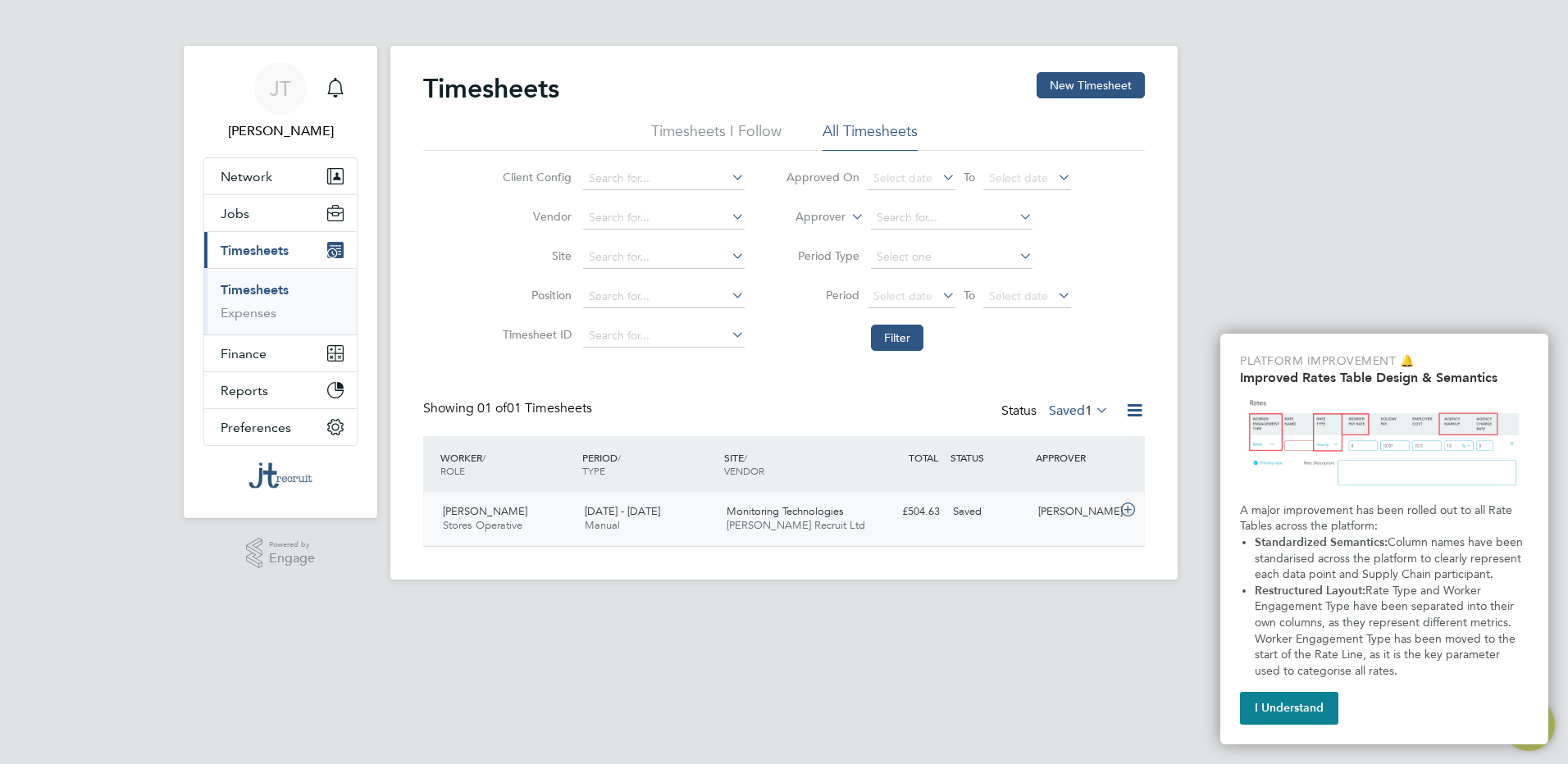
click at [1077, 525] on div "[PERSON_NAME]" at bounding box center [1074, 511] width 85 height 27
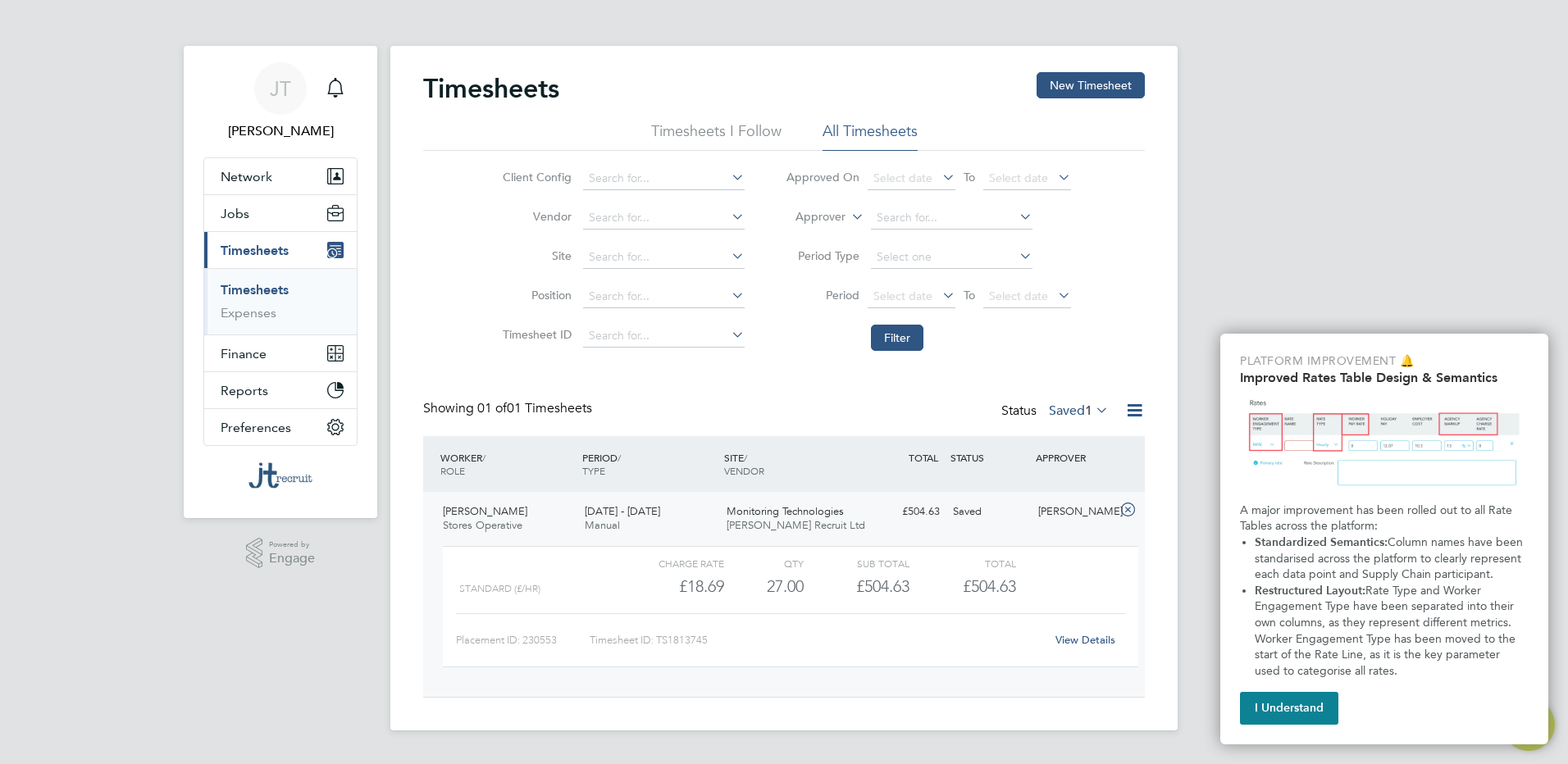
click at [1082, 633] on link "View Details" at bounding box center [1084, 639] width 59 height 14
click at [1264, 705] on button "I Understand" at bounding box center [1289, 708] width 99 height 33
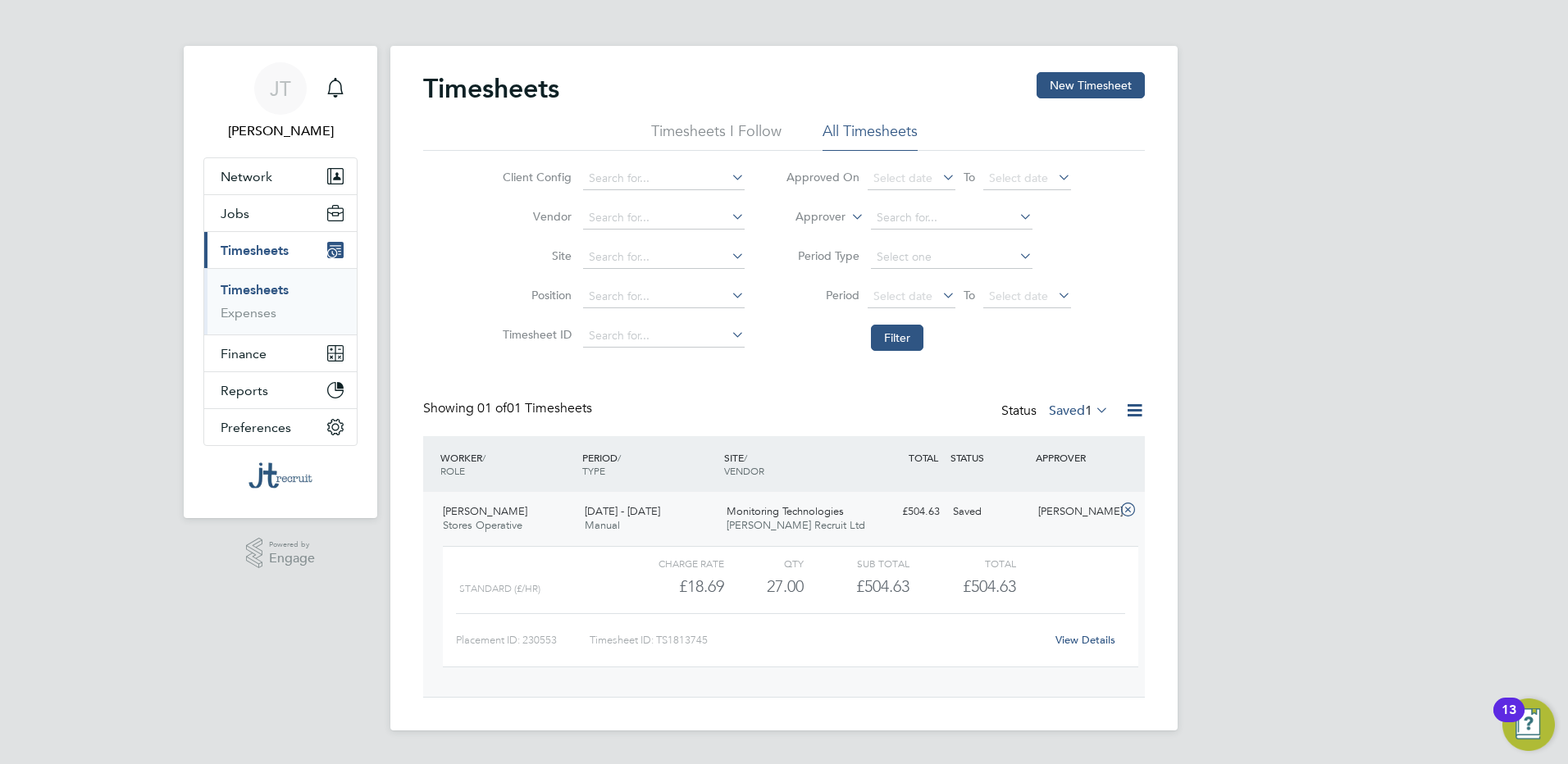
click at [1252, 162] on div "[PERSON_NAME] [PERSON_NAME] Notifications Applications: Network Team Members Bu…" at bounding box center [784, 378] width 1568 height 756
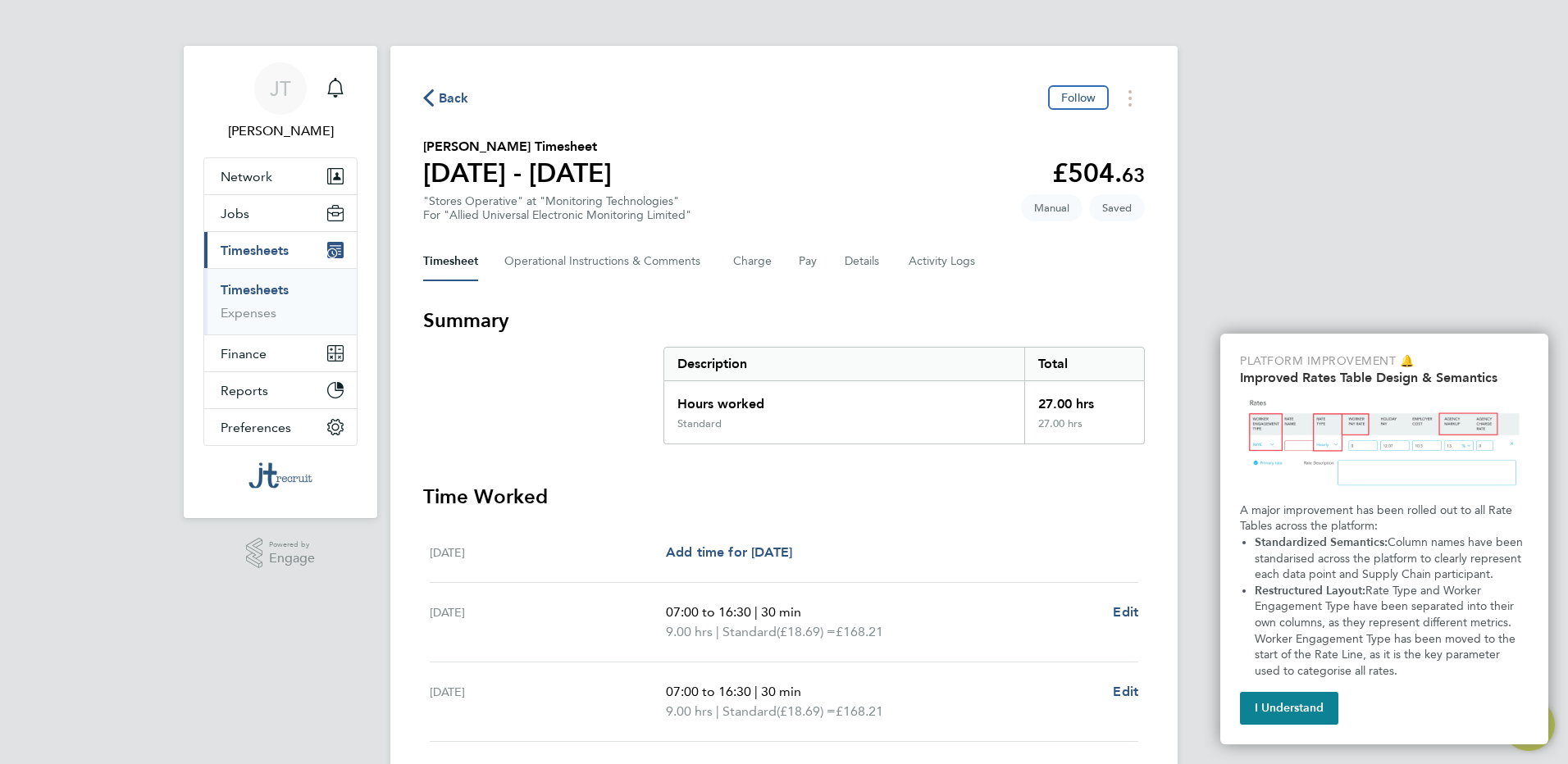
scroll to position [261, 0]
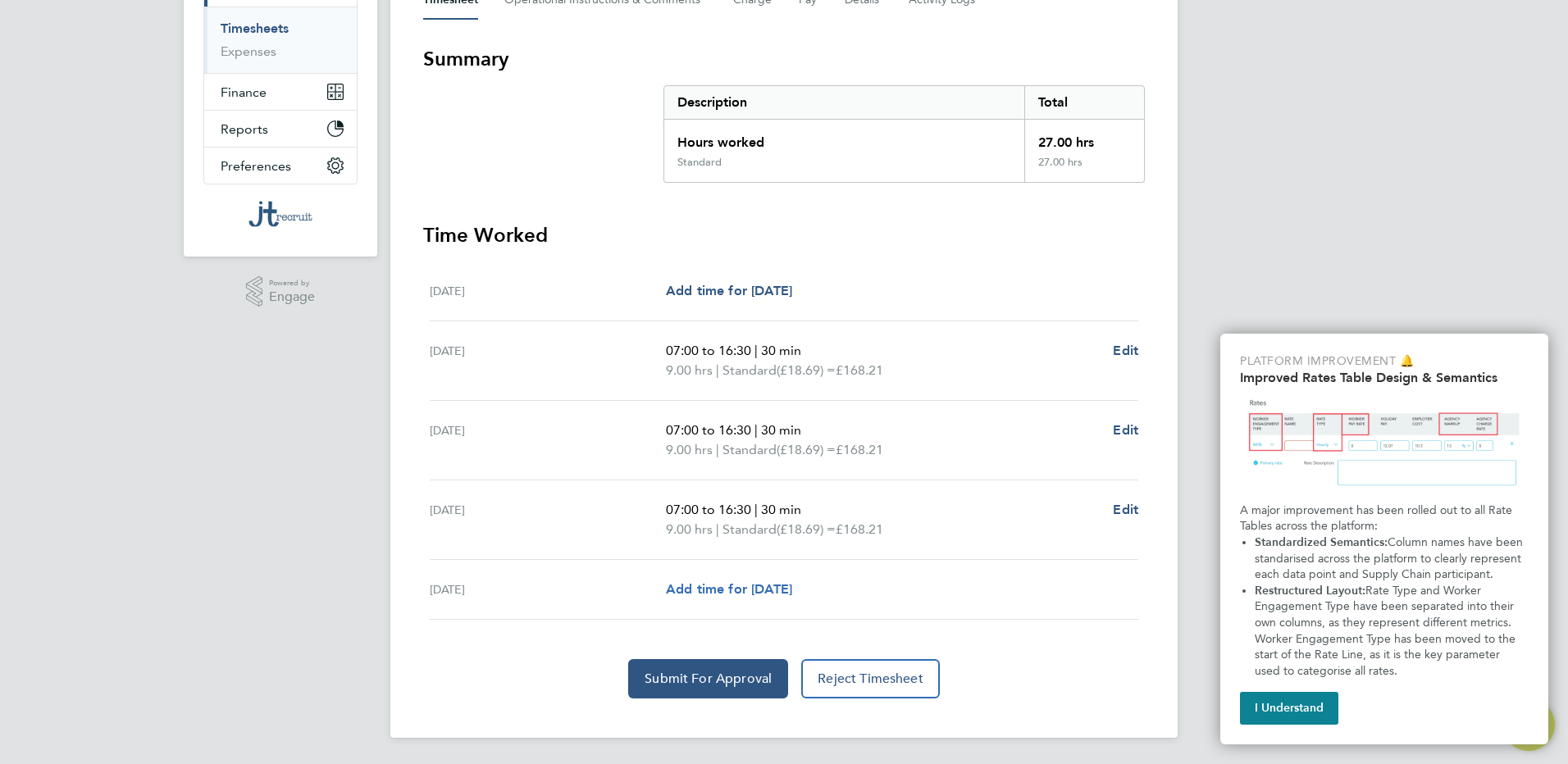
click at [713, 581] on span "Add time for Fri 29 Aug" at bounding box center [728, 588] width 126 height 16
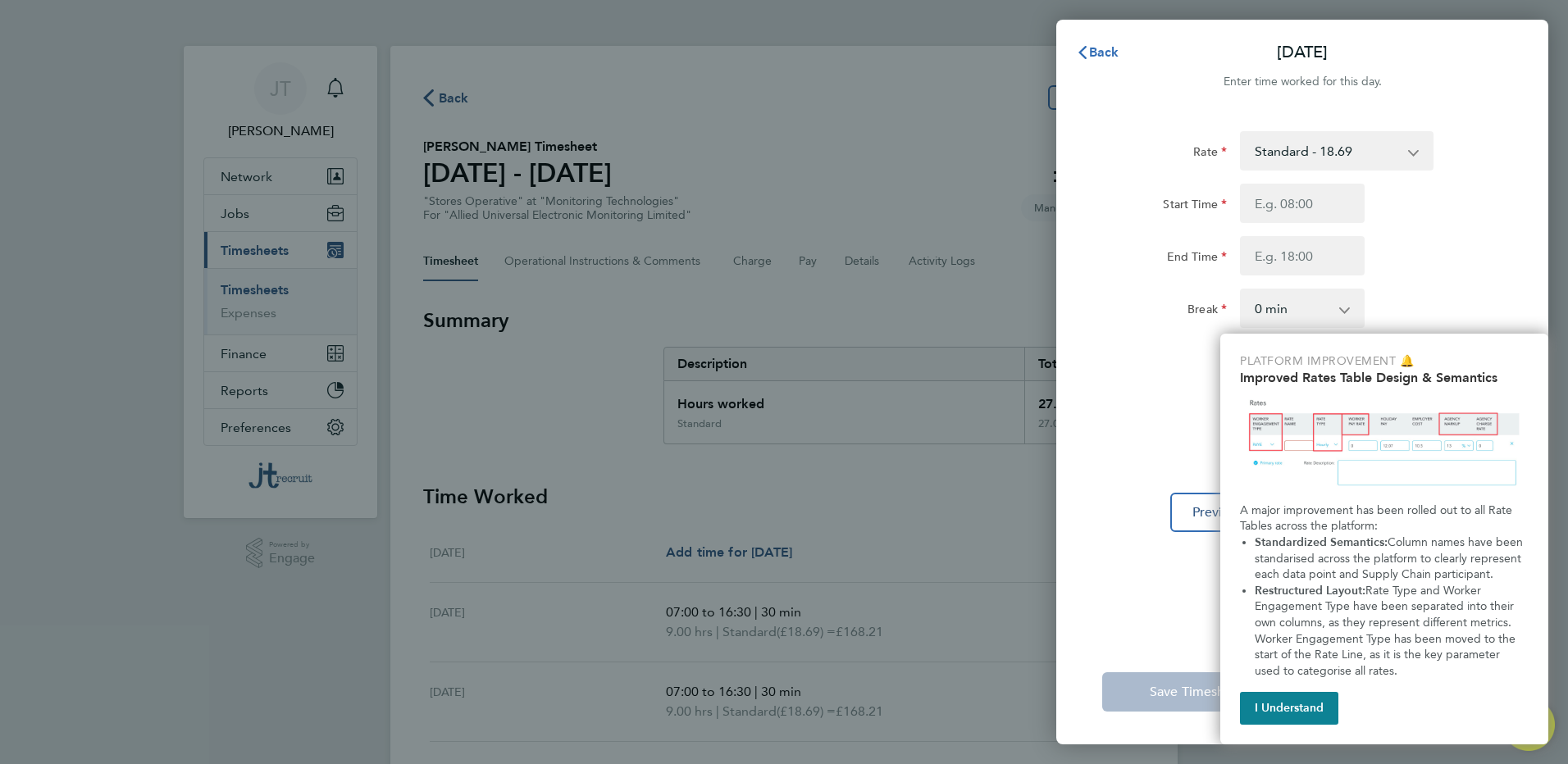
click at [1092, 54] on span "Back" at bounding box center [1104, 52] width 30 height 16
